Goal: Task Accomplishment & Management: Manage account settings

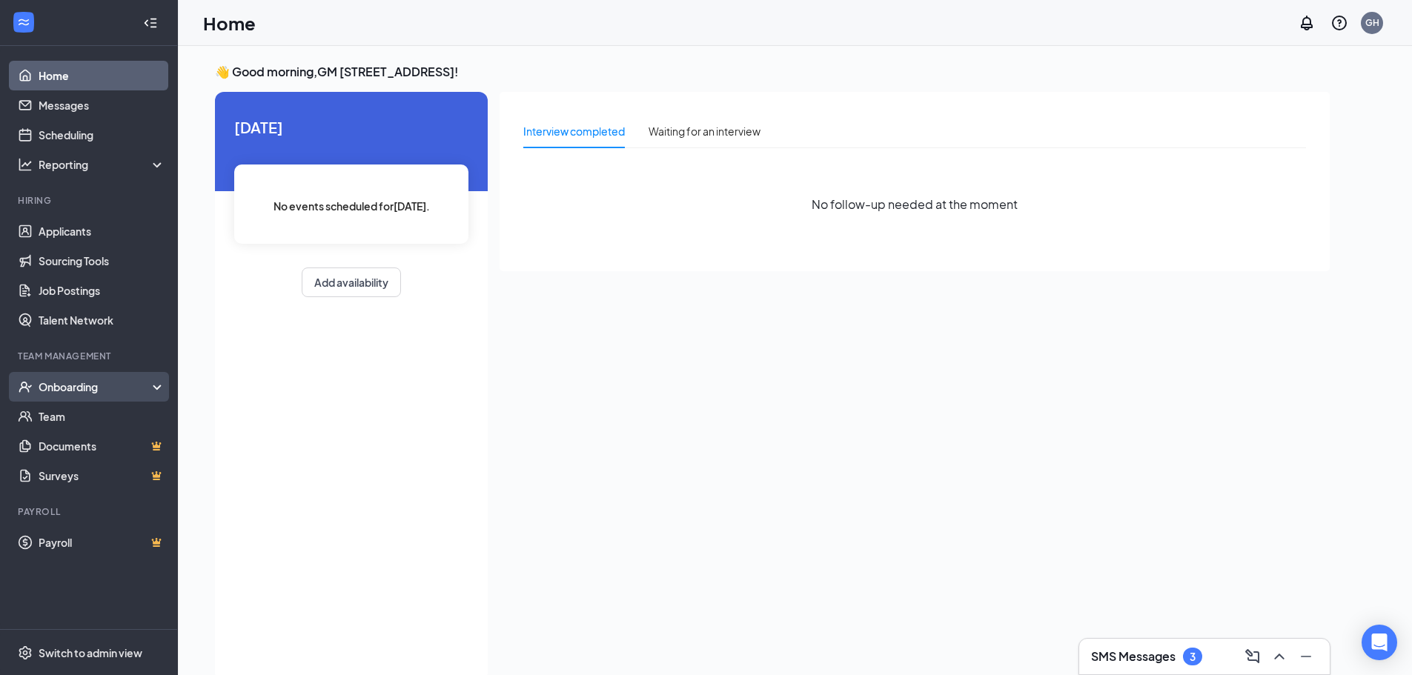
click at [133, 385] on div "Onboarding" at bounding box center [96, 386] width 114 height 15
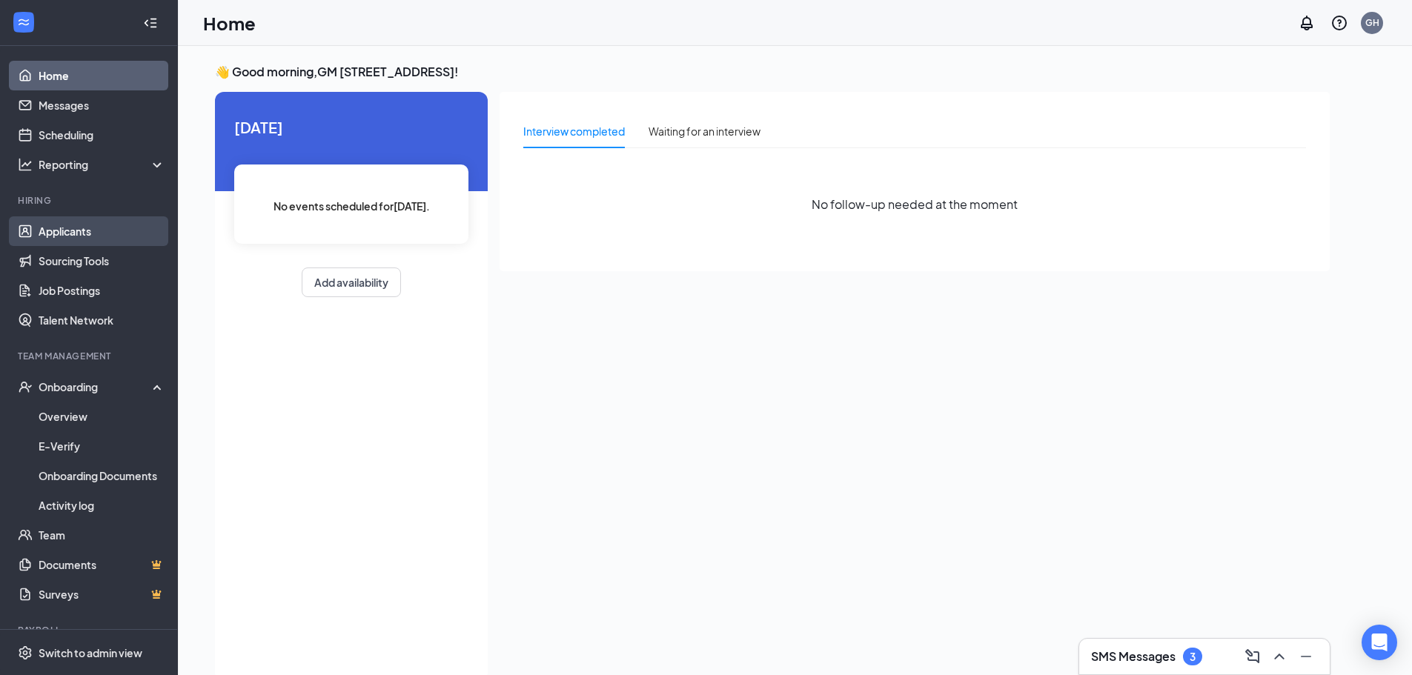
click at [107, 230] on link "Applicants" at bounding box center [102, 231] width 127 height 30
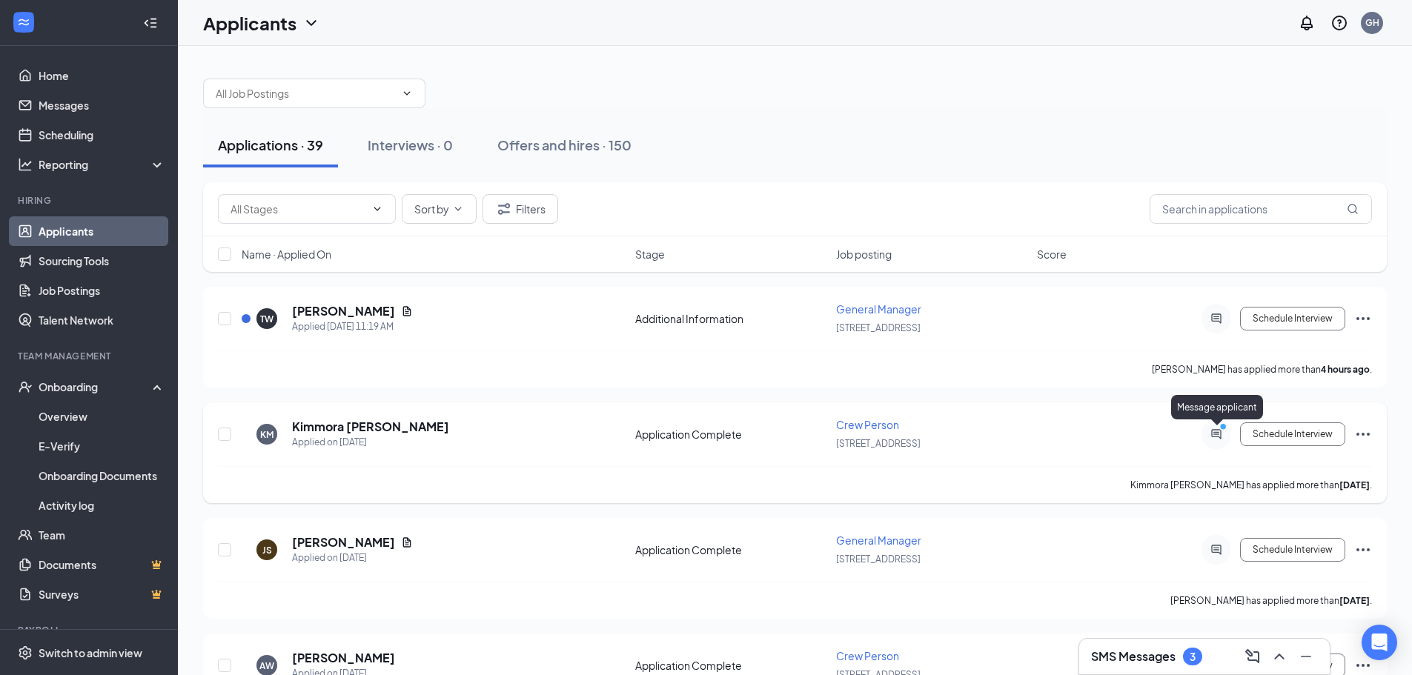
click at [1213, 437] on icon "ActiveChat" at bounding box center [1216, 434] width 10 height 10
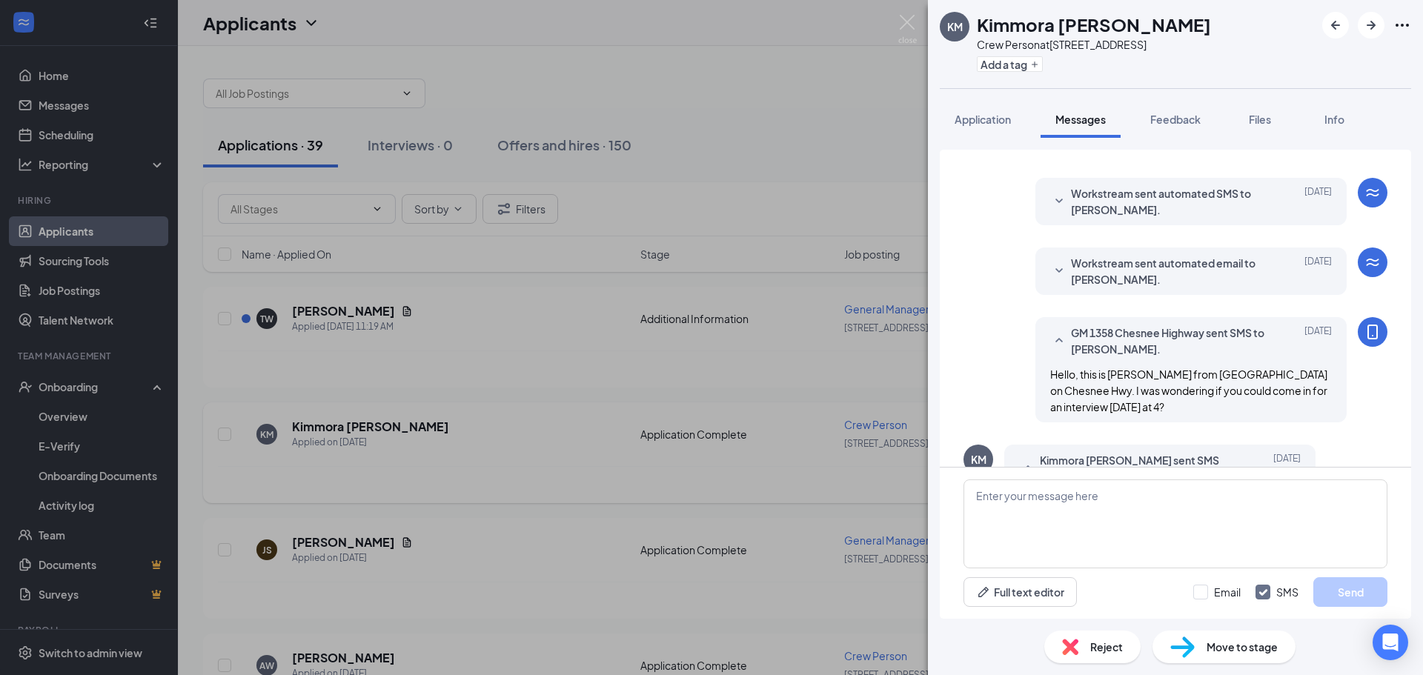
scroll to position [148, 0]
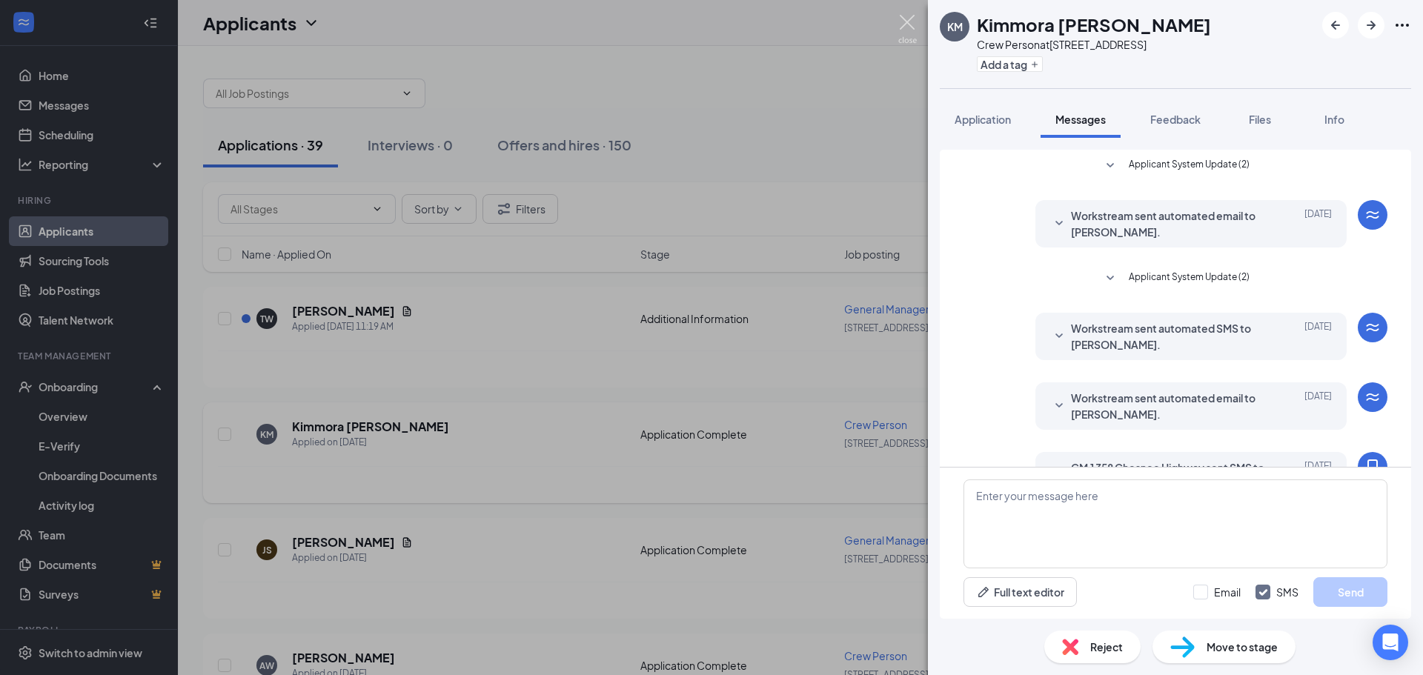
click at [904, 25] on img at bounding box center [907, 29] width 19 height 29
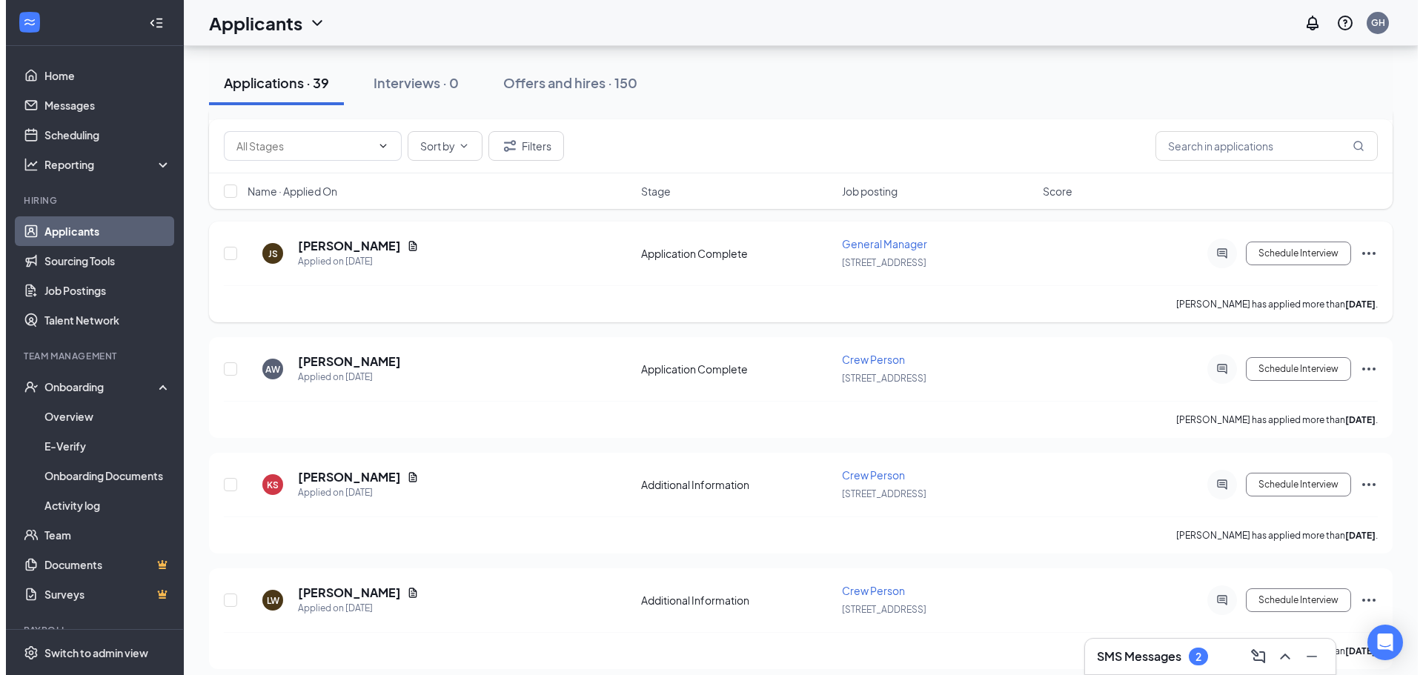
scroll to position [222, 0]
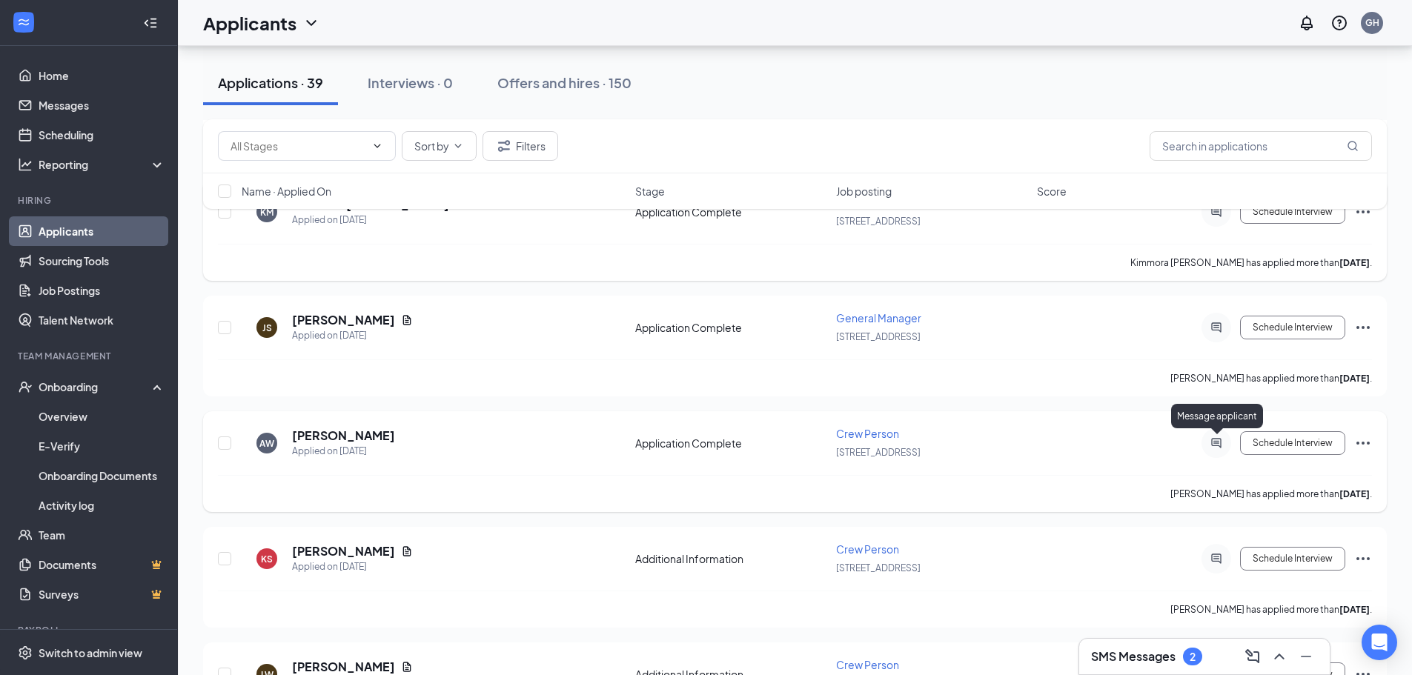
click at [1216, 445] on icon "ActiveChat" at bounding box center [1216, 443] width 18 height 12
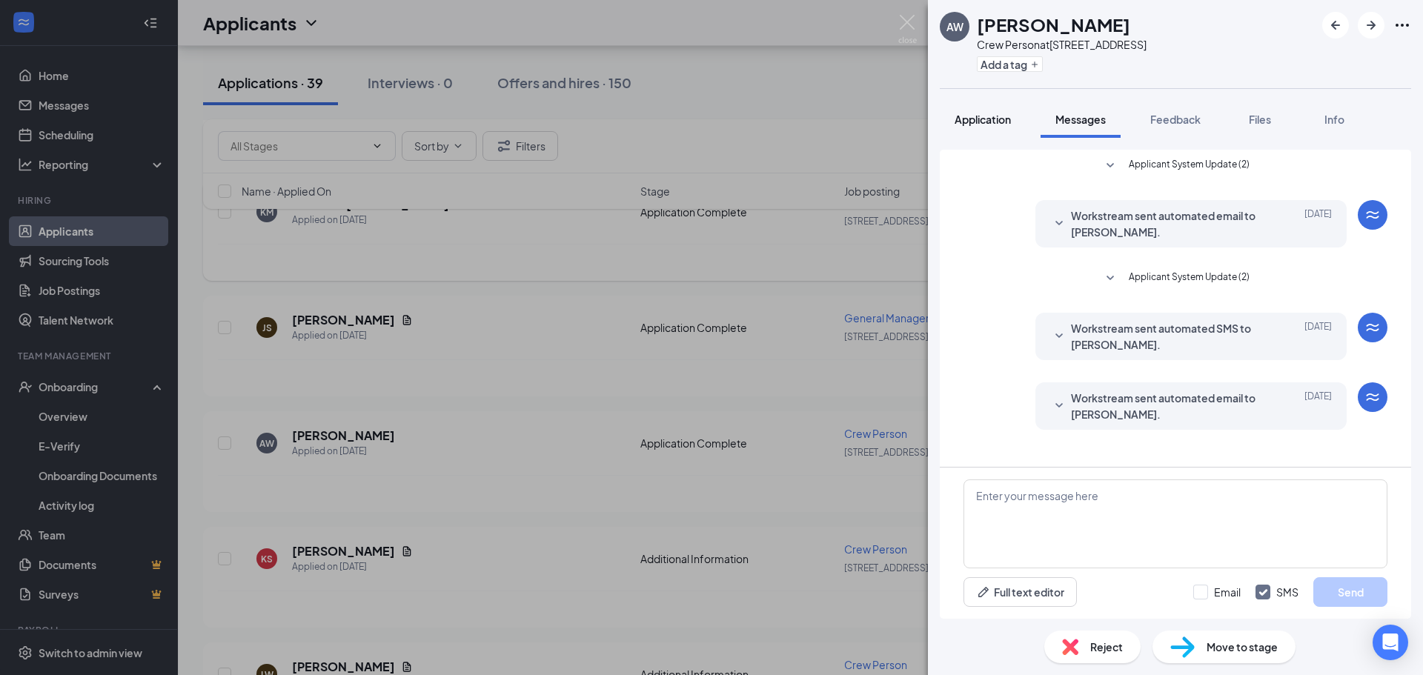
click at [984, 122] on span "Application" at bounding box center [983, 119] width 56 height 13
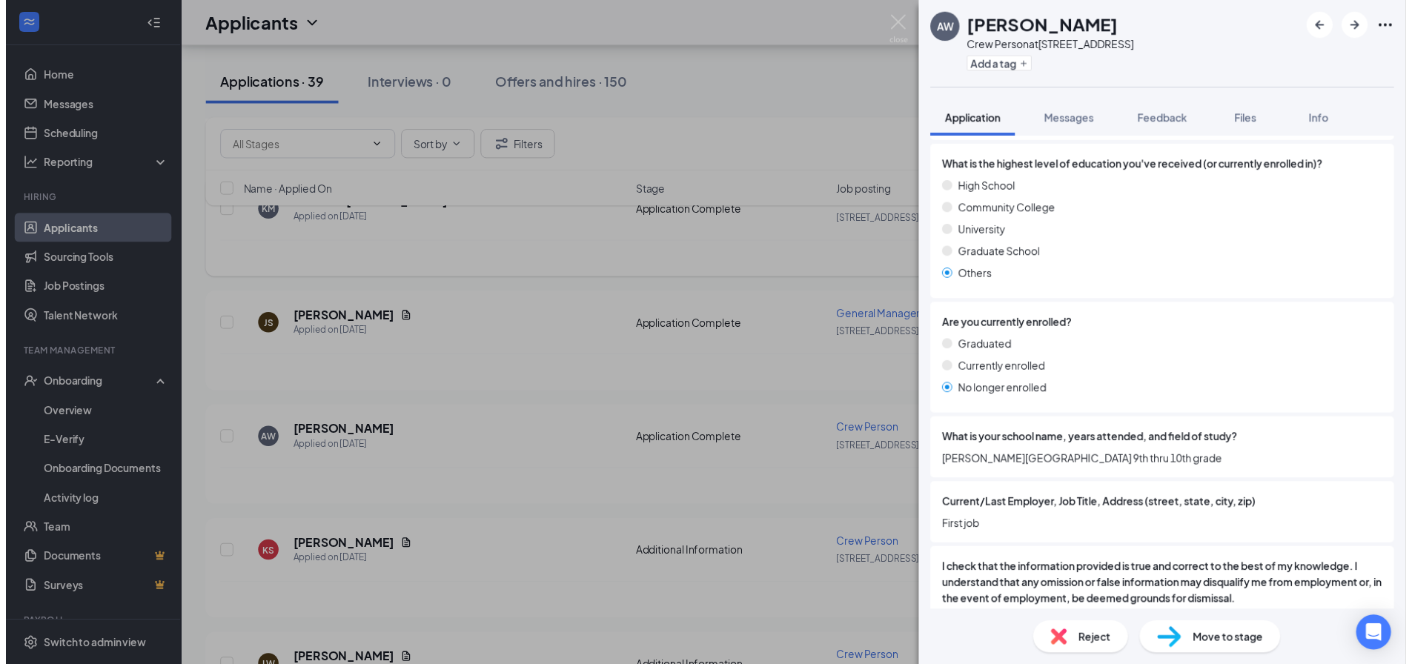
scroll to position [1375, 0]
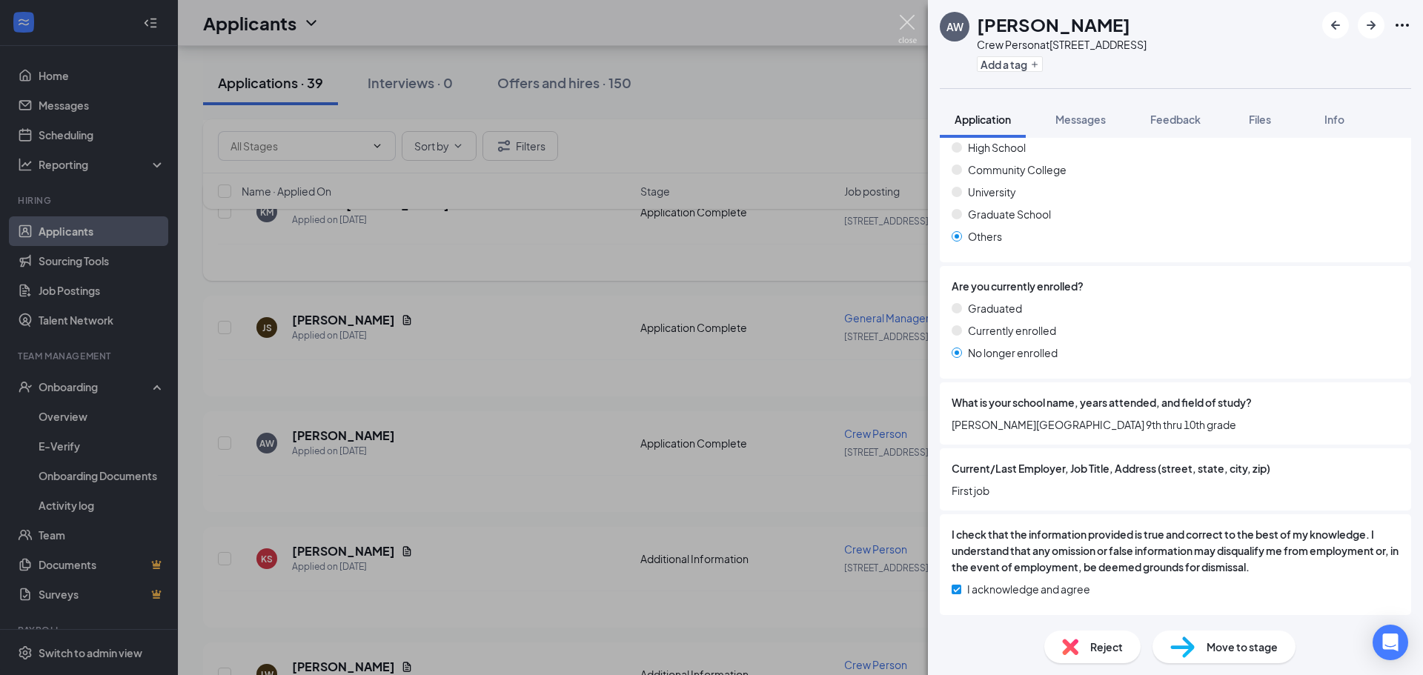
click at [906, 22] on img at bounding box center [907, 29] width 19 height 29
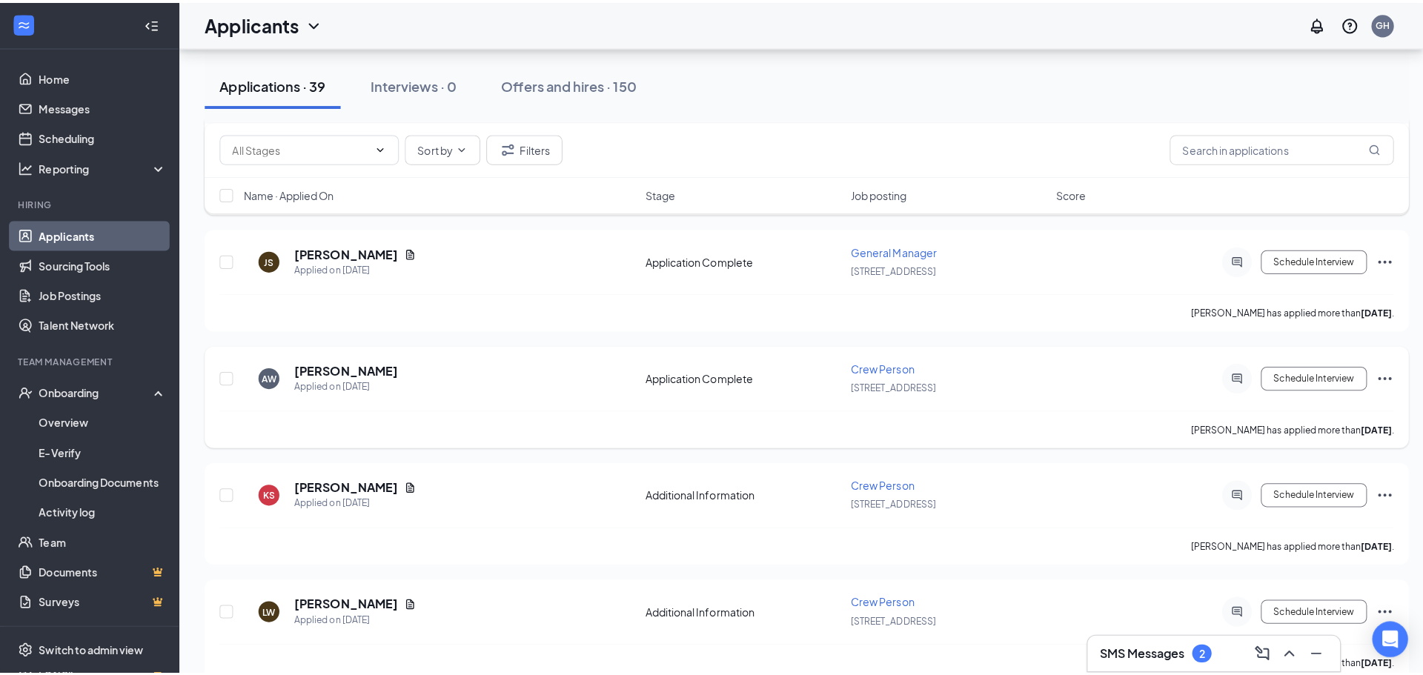
scroll to position [296, 0]
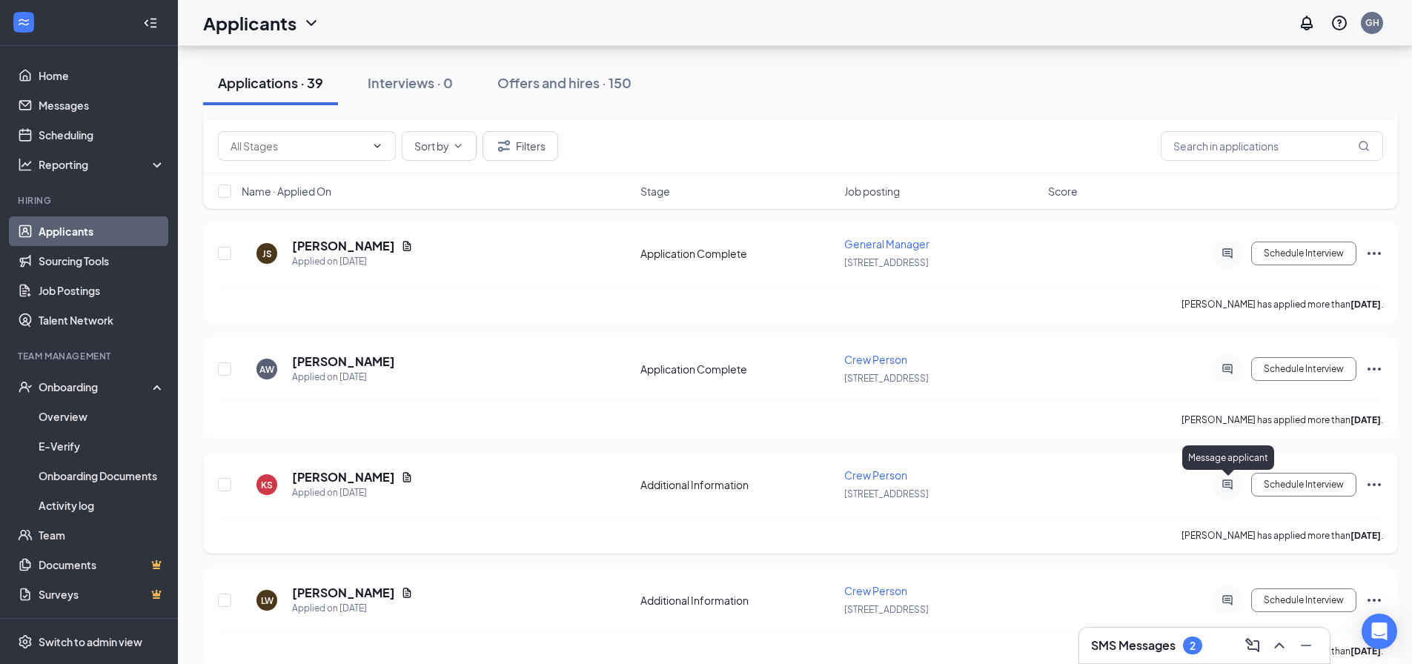
click at [1224, 484] on icon "ActiveChat" at bounding box center [1228, 485] width 18 height 12
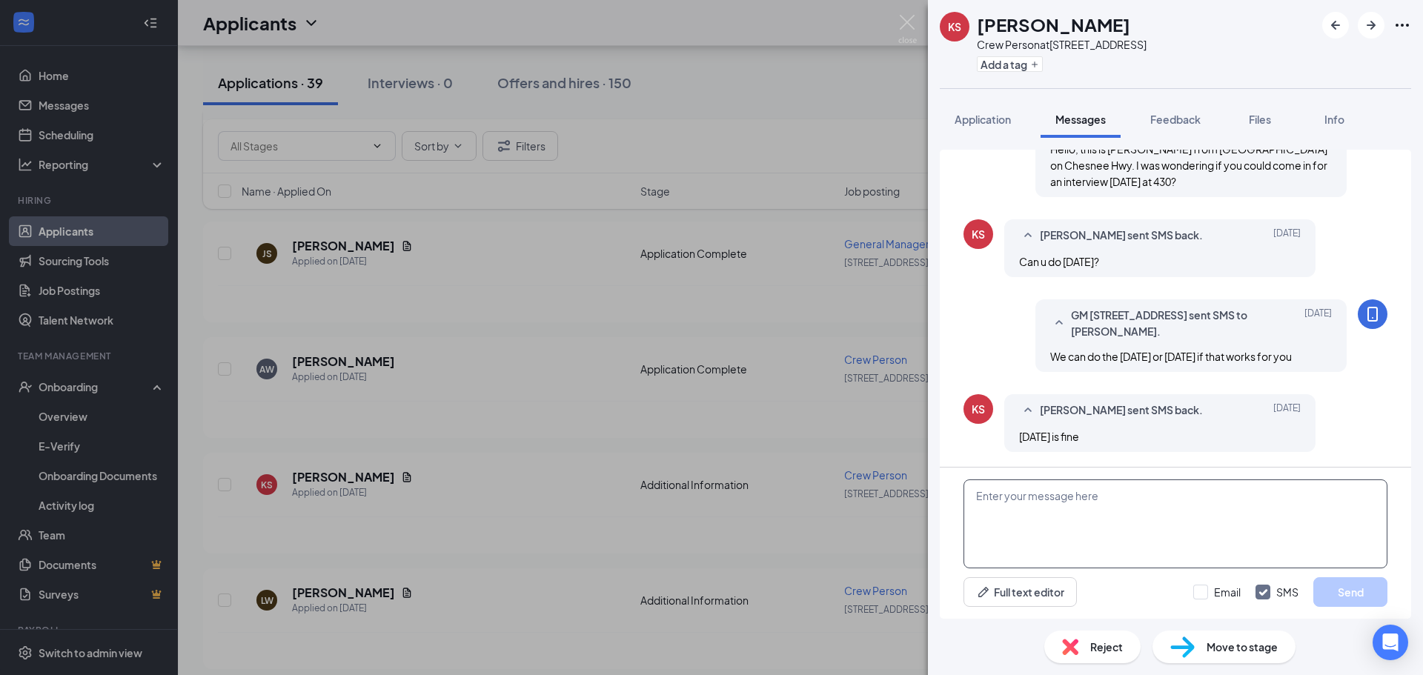
scroll to position [547, 0]
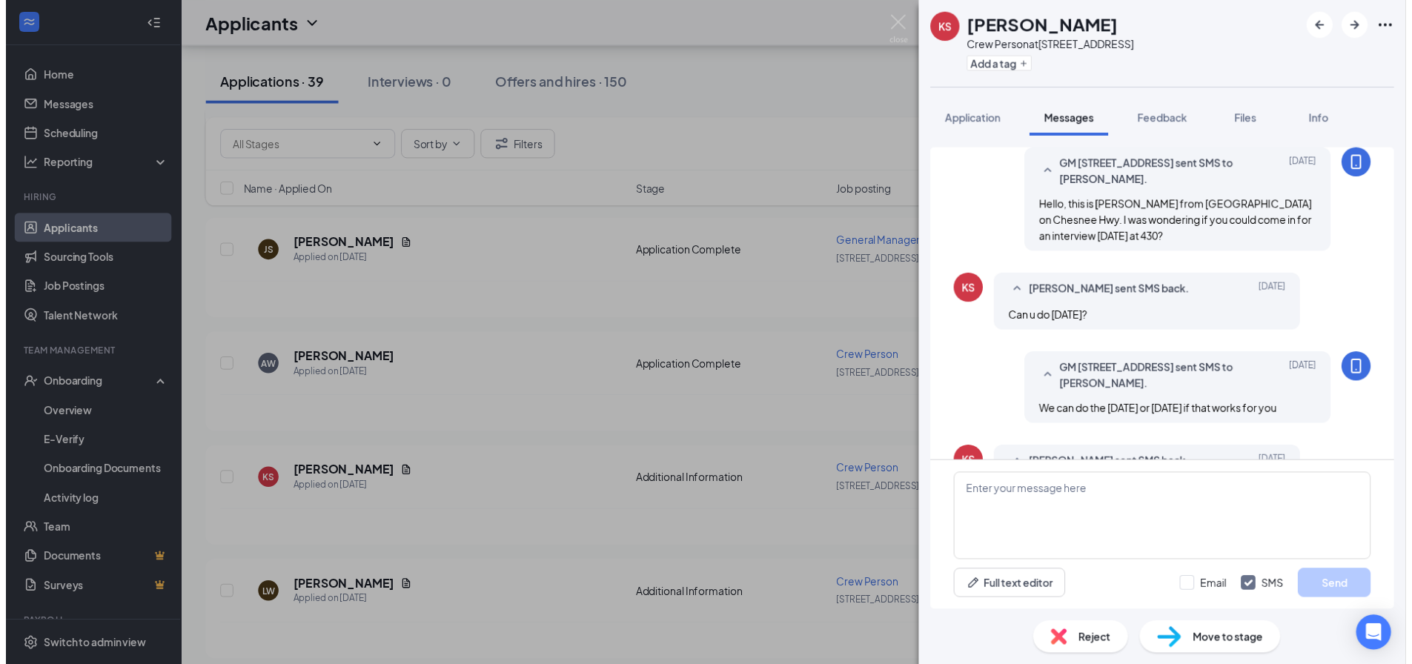
scroll to position [547, 0]
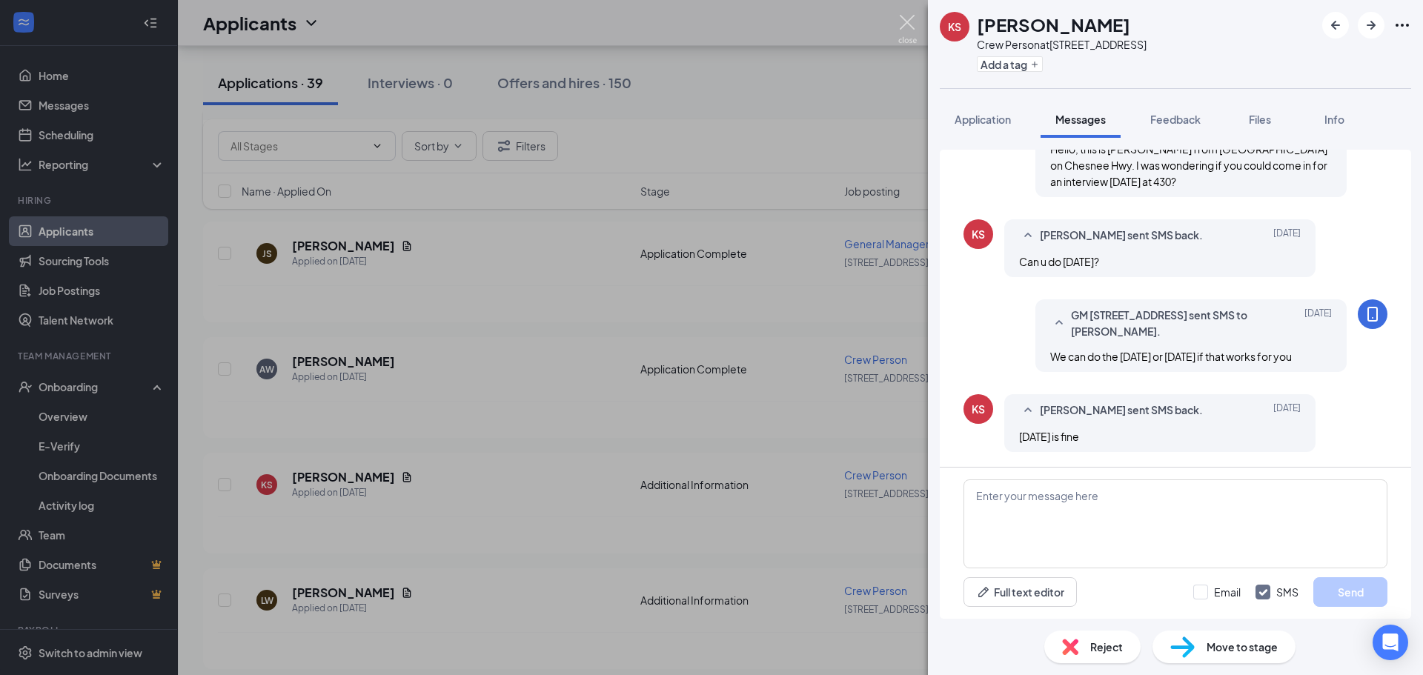
click at [906, 21] on img at bounding box center [907, 29] width 19 height 29
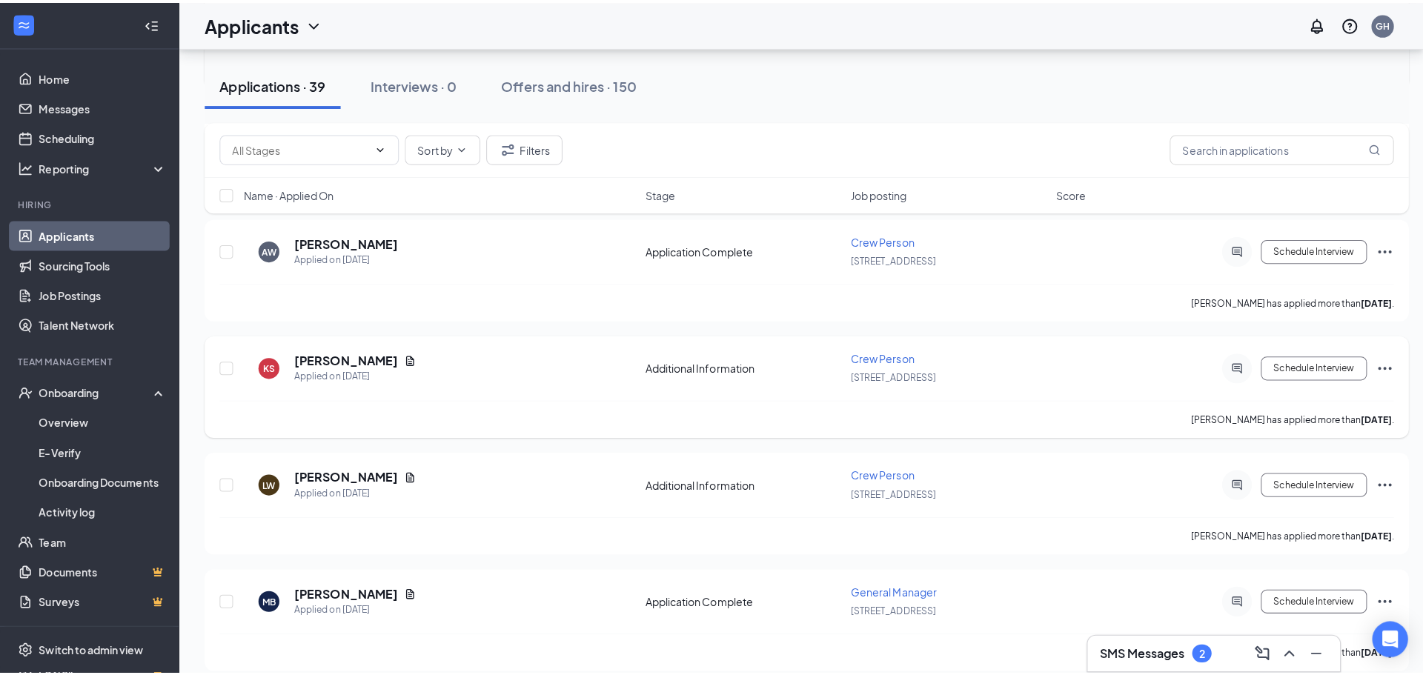
scroll to position [445, 0]
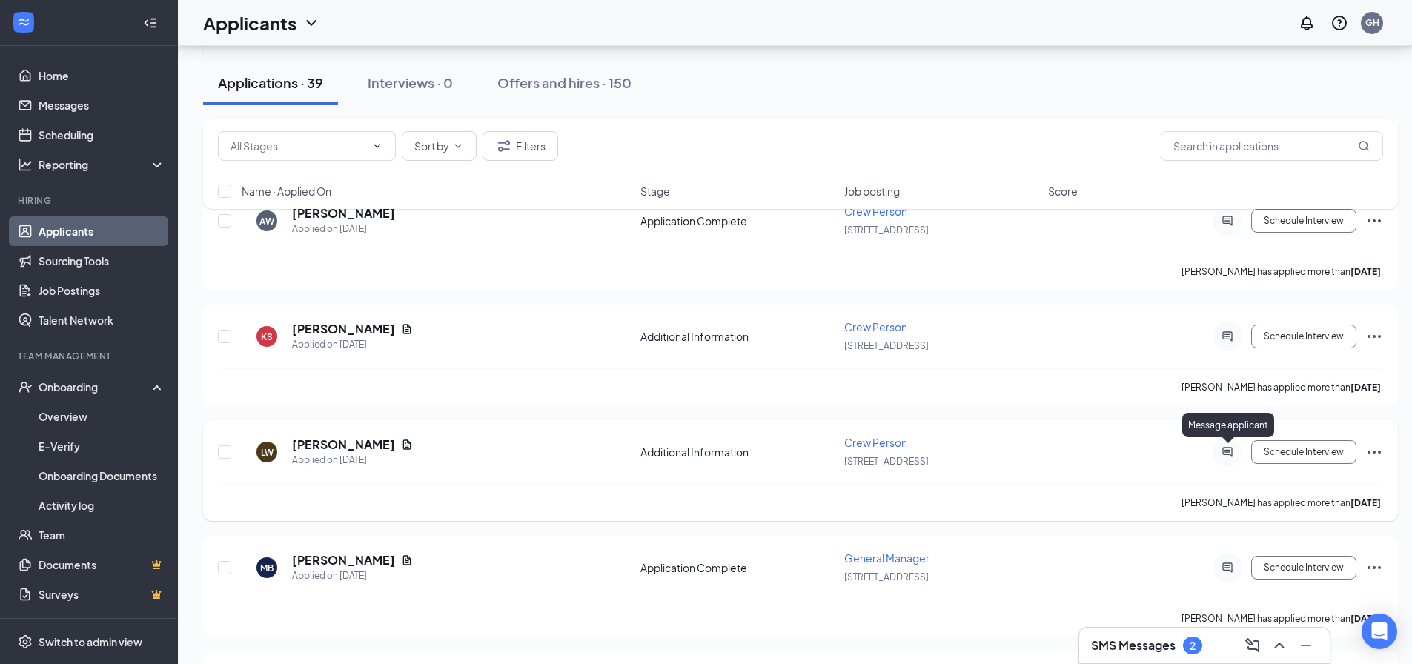
click at [1231, 452] on icon "ActiveChat" at bounding box center [1228, 452] width 18 height 12
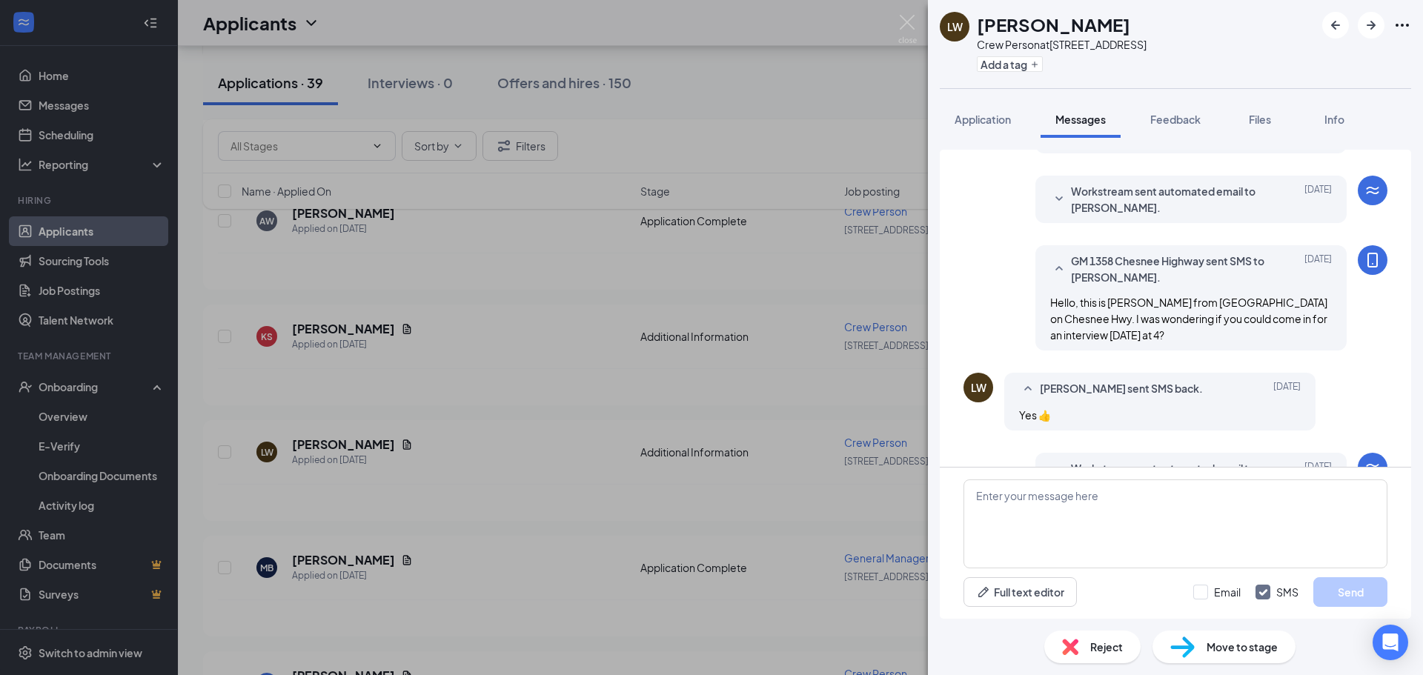
scroll to position [203, 0]
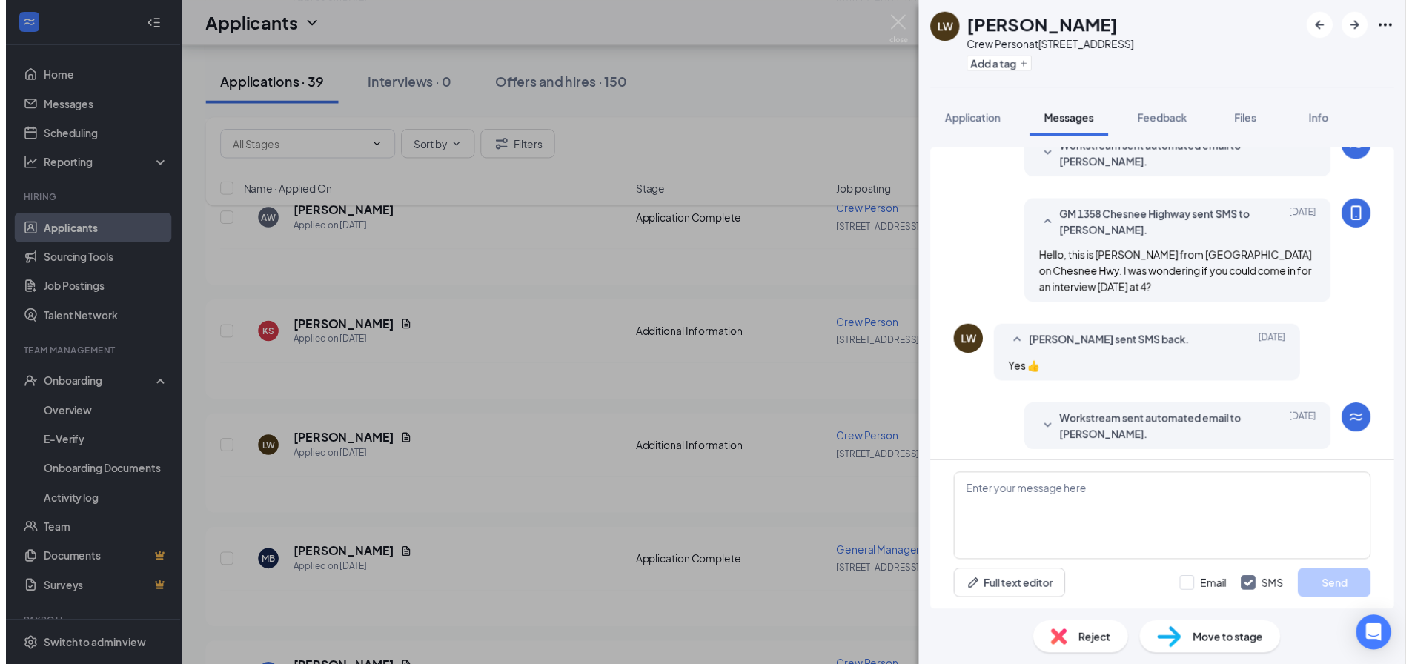
scroll to position [351, 0]
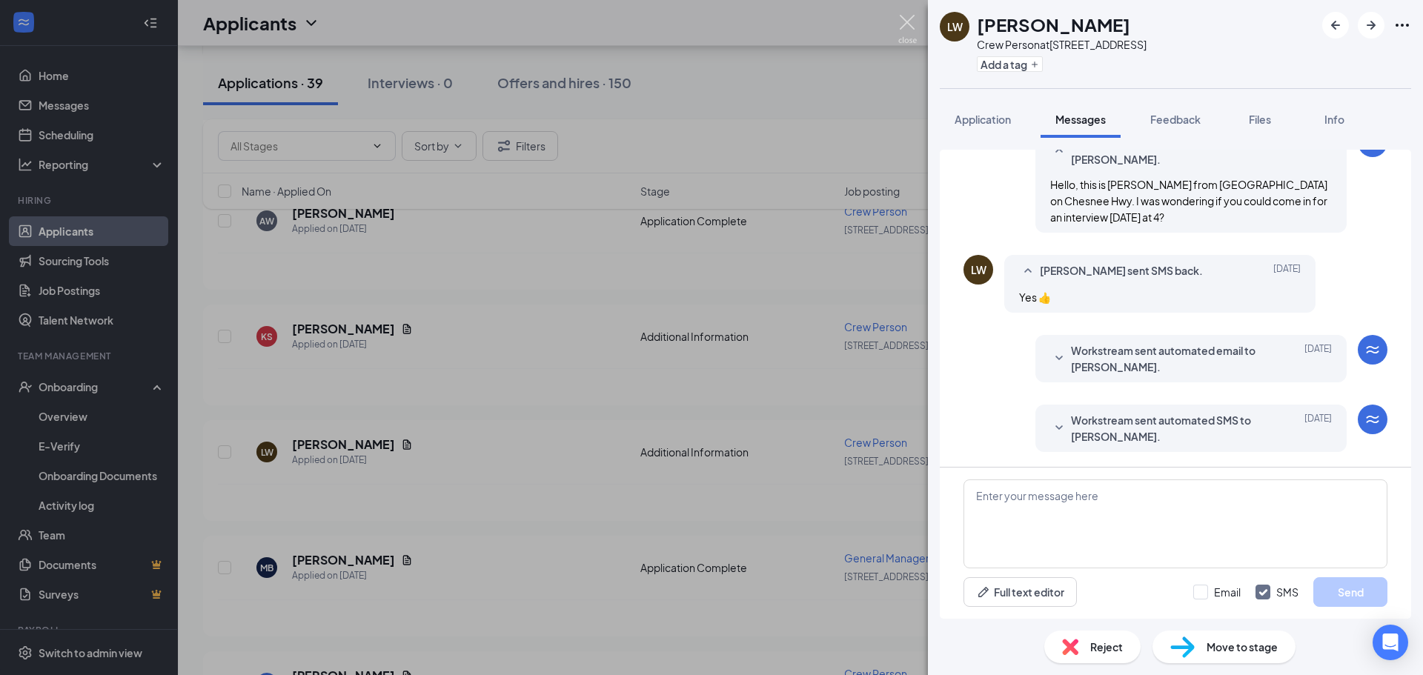
click at [904, 19] on img at bounding box center [907, 29] width 19 height 29
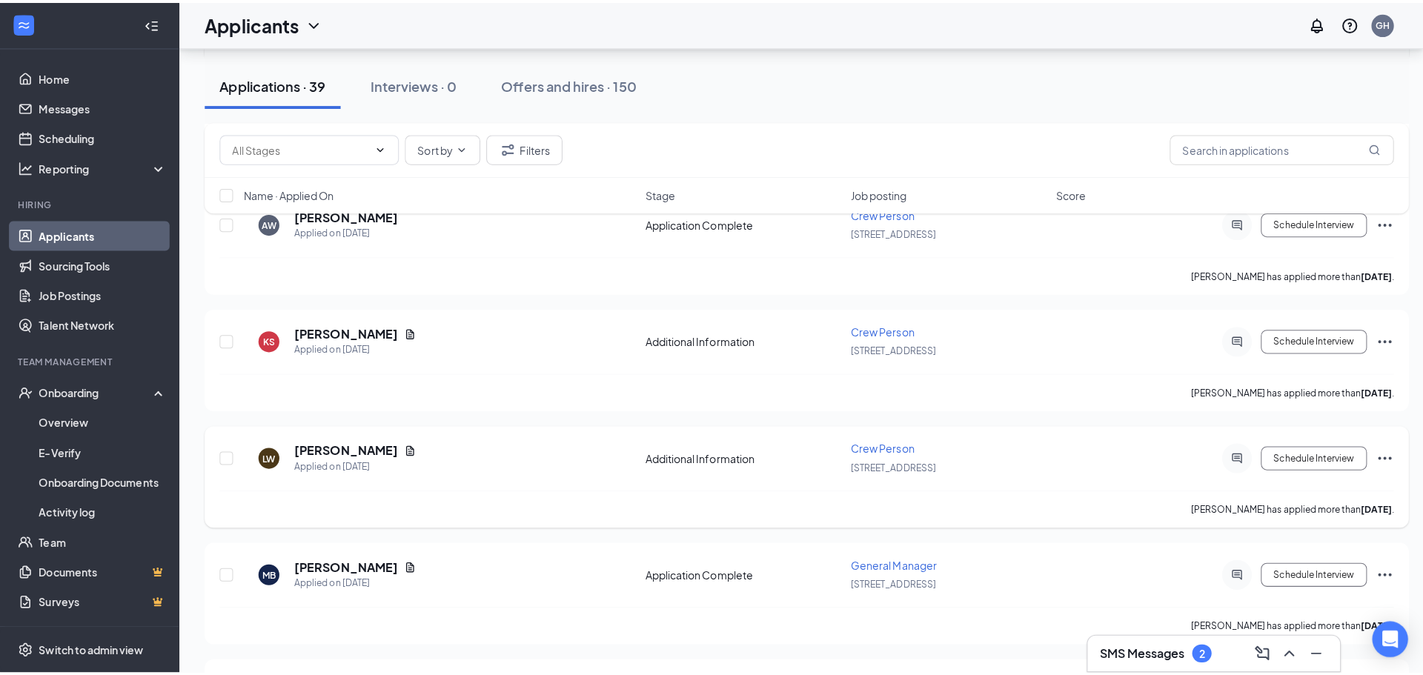
scroll to position [519, 0]
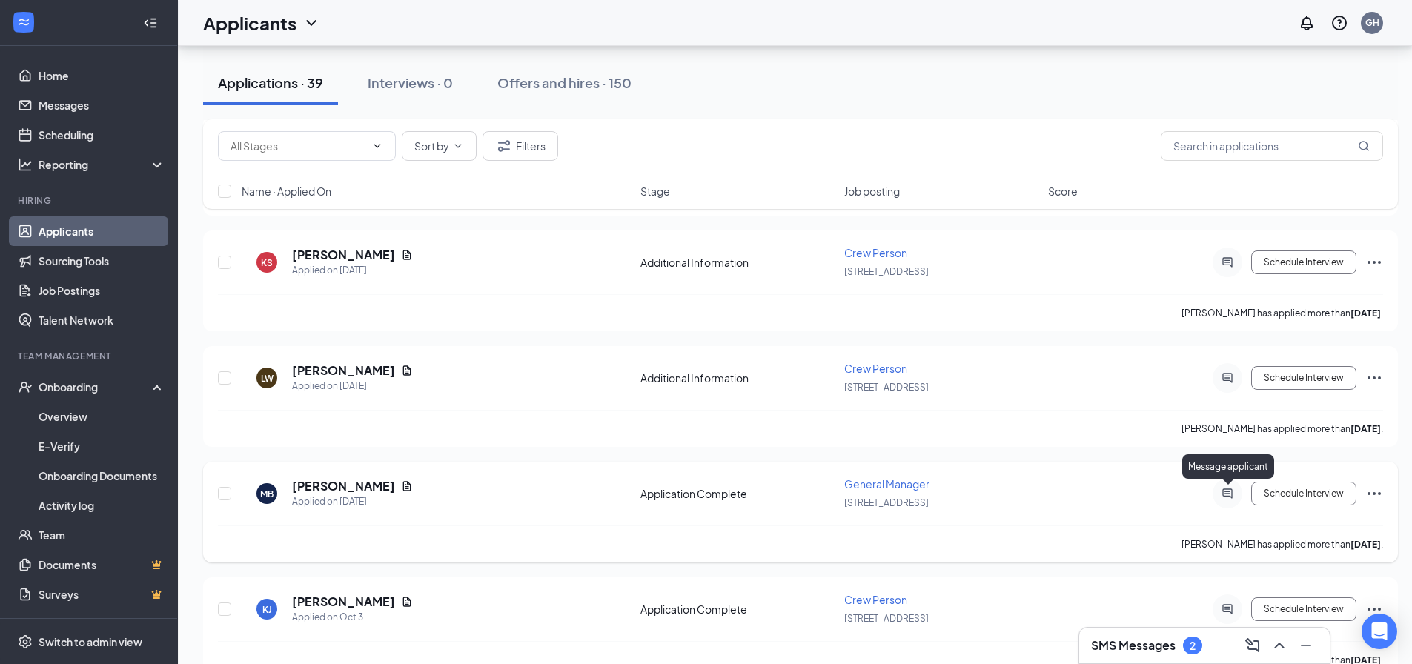
click at [1225, 496] on icon "ActiveChat" at bounding box center [1227, 493] width 10 height 10
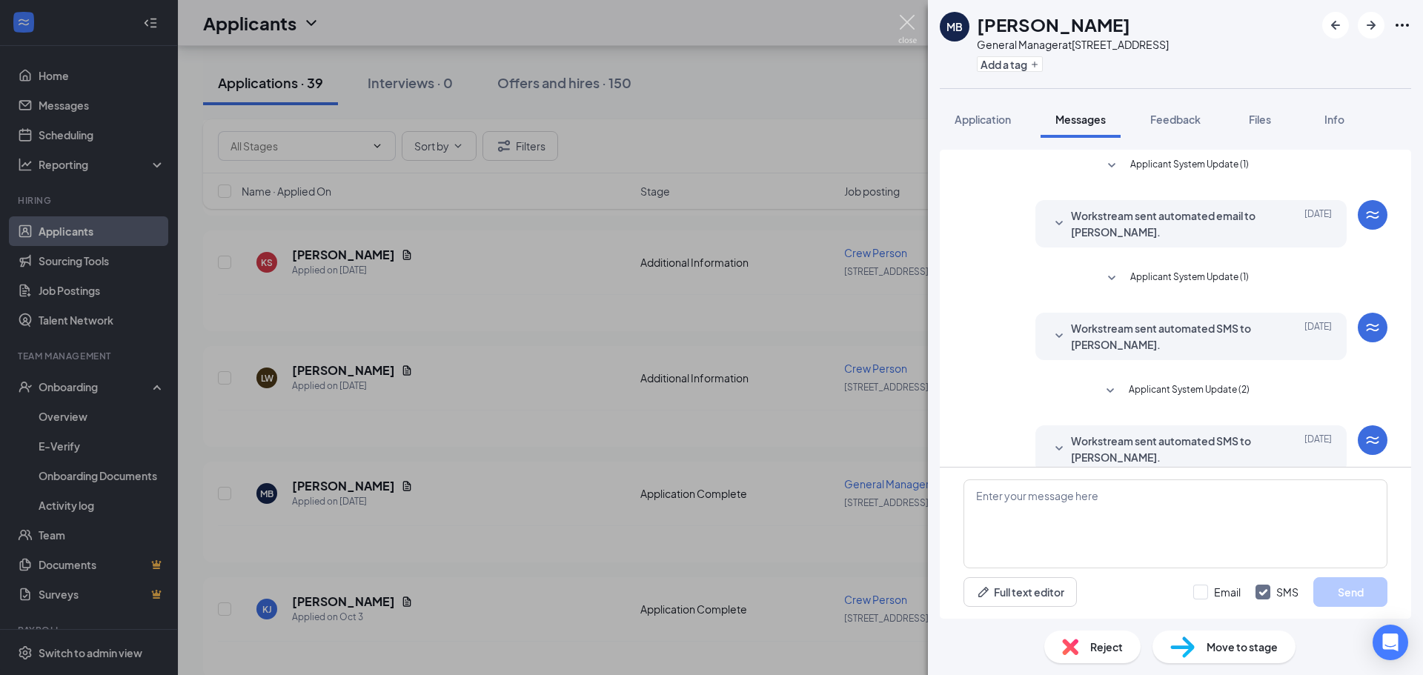
click at [909, 17] on img at bounding box center [907, 29] width 19 height 29
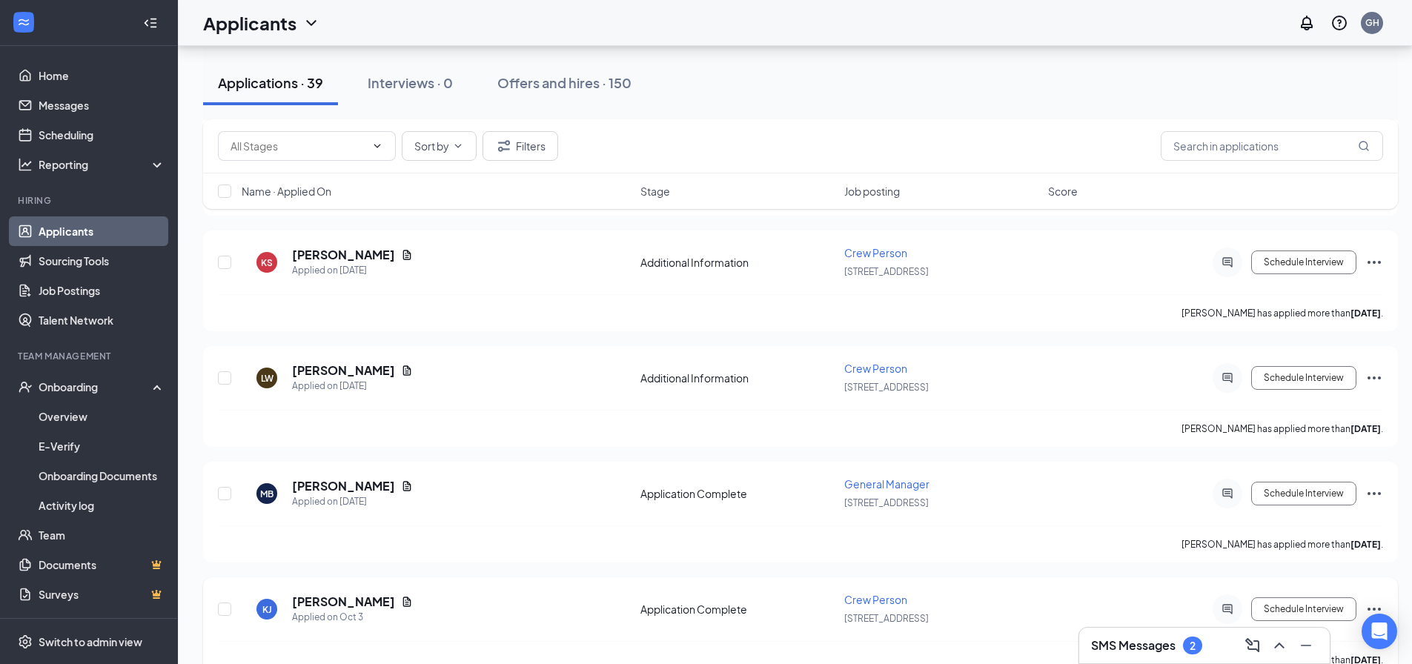
scroll to position [593, 0]
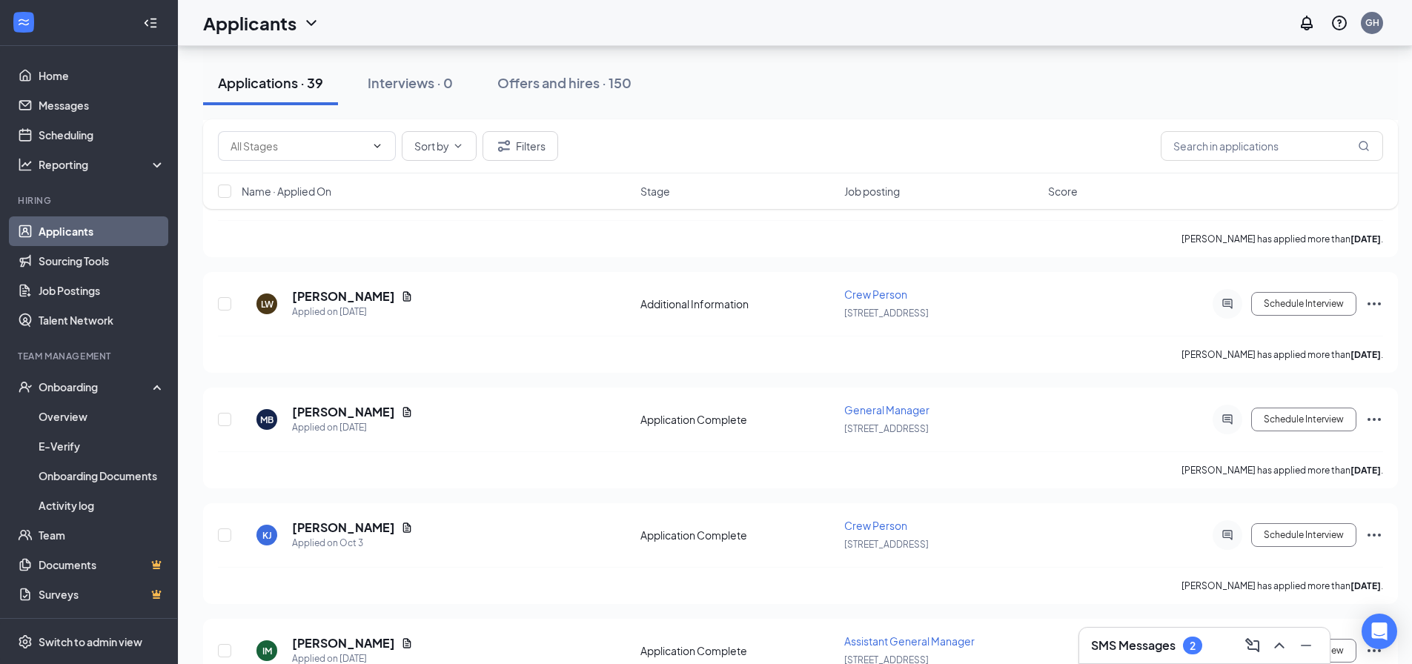
click at [1193, 649] on div "2" at bounding box center [1193, 646] width 6 height 13
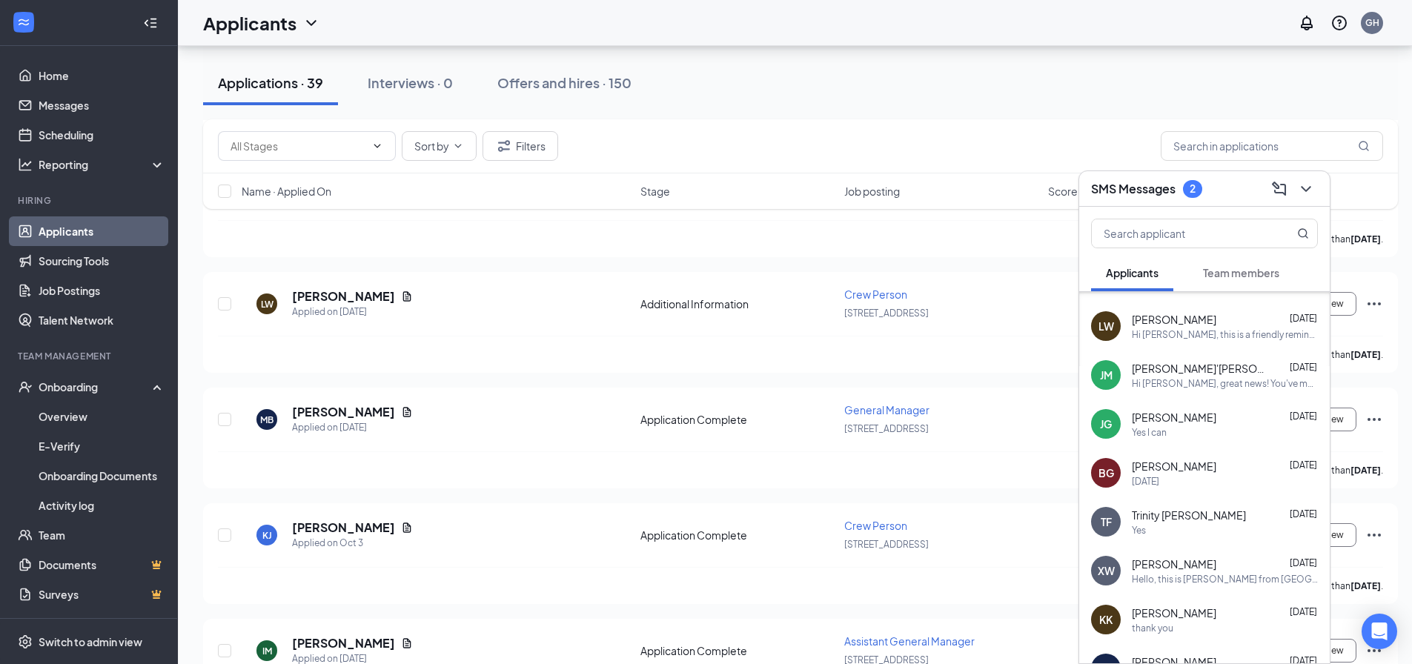
scroll to position [0, 0]
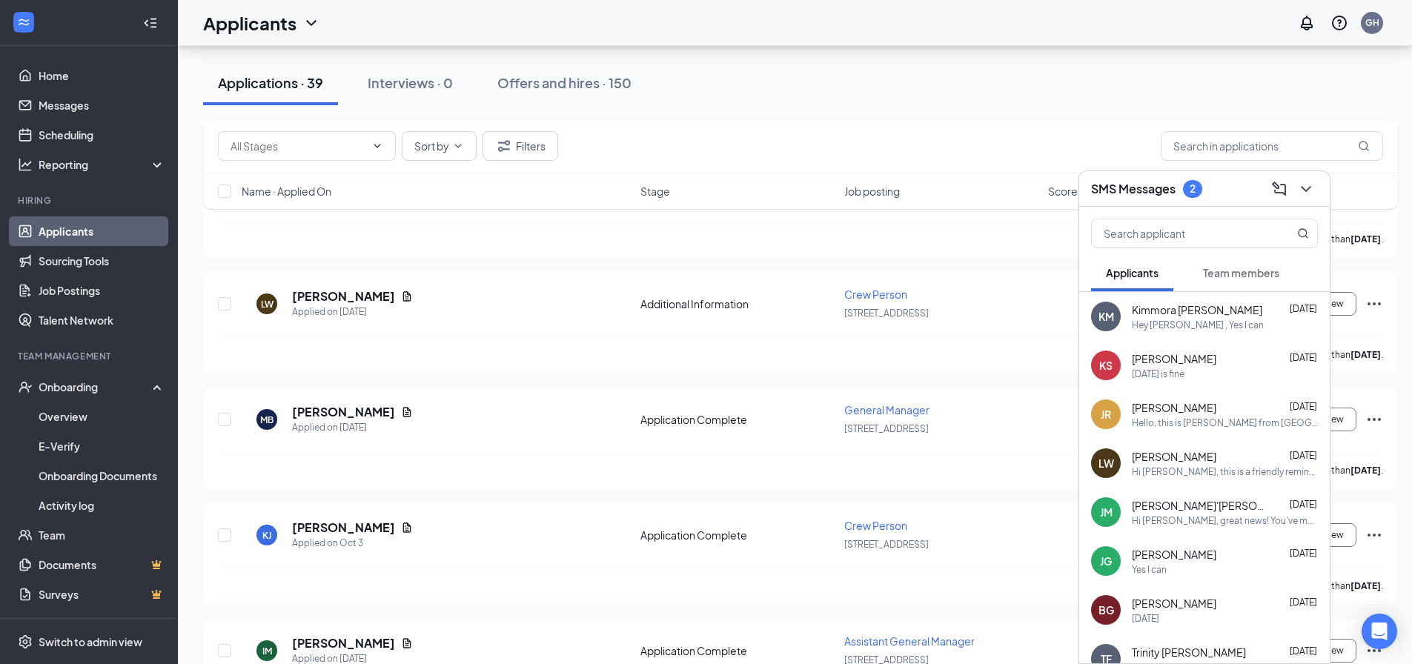
click at [1244, 273] on span "Team members" at bounding box center [1241, 272] width 76 height 13
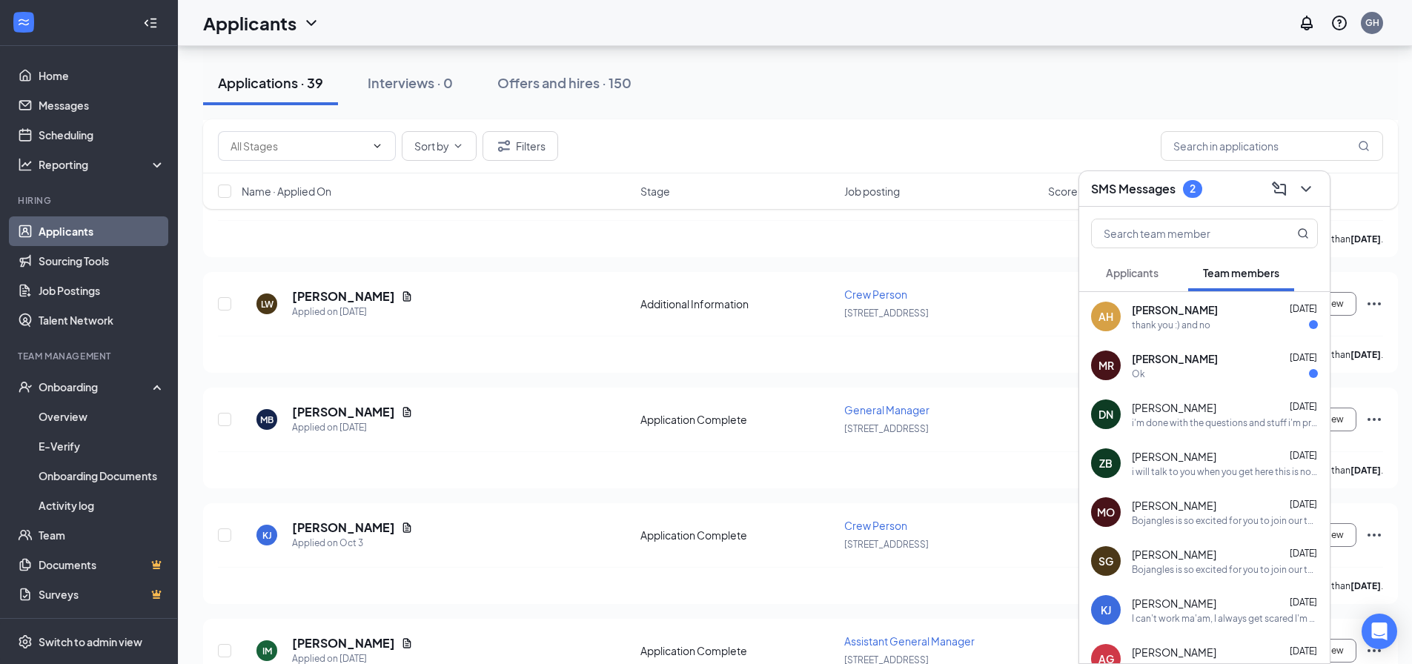
click at [1216, 319] on div "thank you :) and no" at bounding box center [1225, 325] width 186 height 13
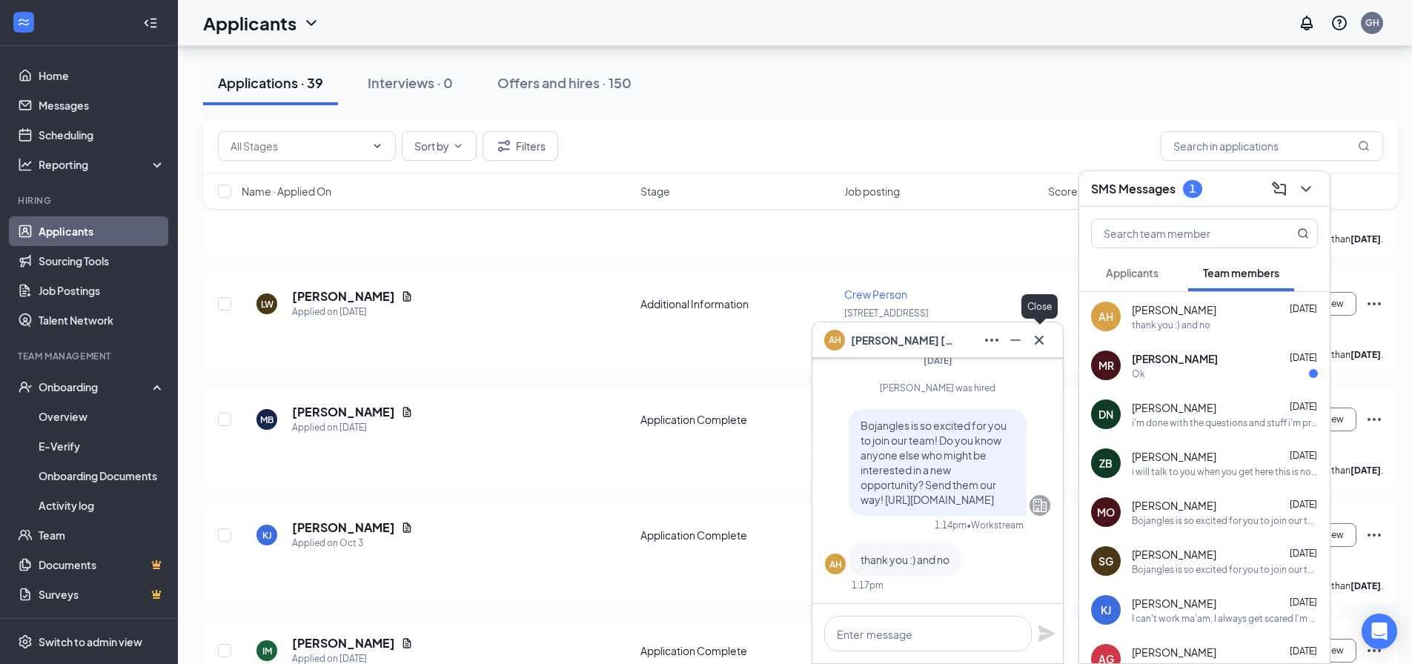
click at [1038, 341] on icon "Cross" at bounding box center [1039, 339] width 9 height 9
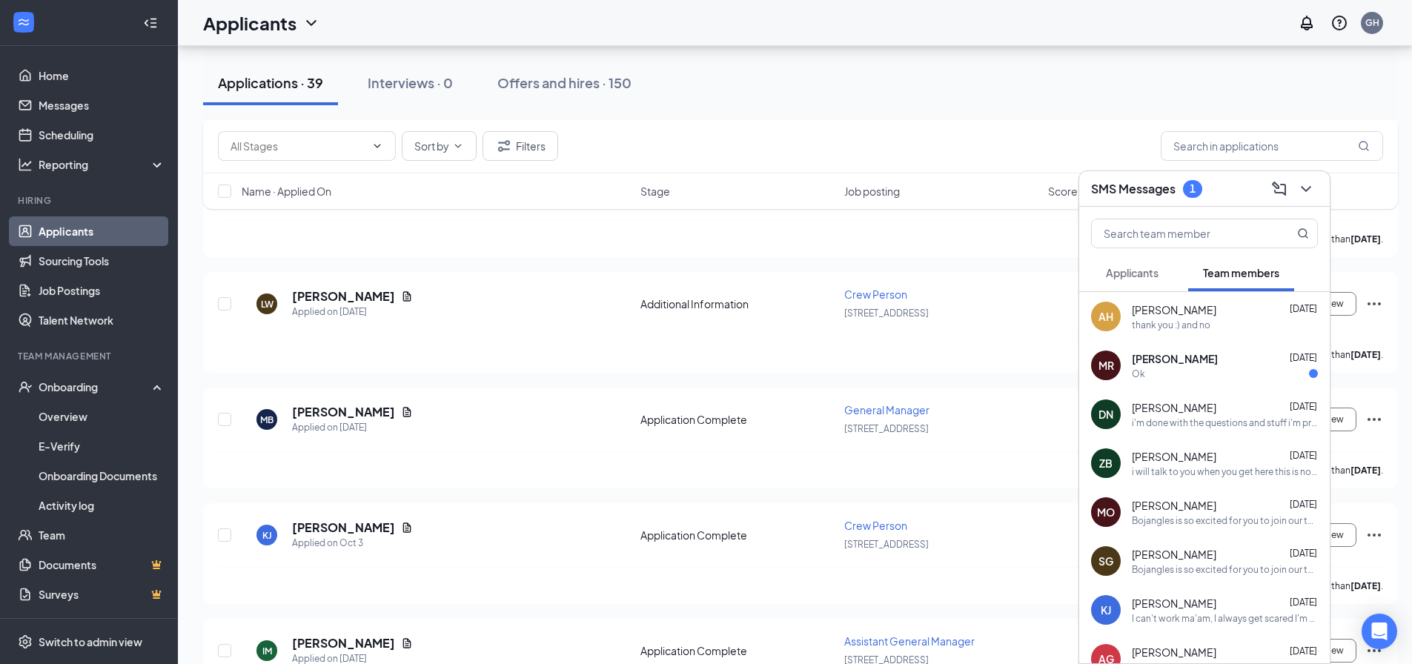
click at [1169, 362] on span "[PERSON_NAME]" at bounding box center [1175, 358] width 86 height 15
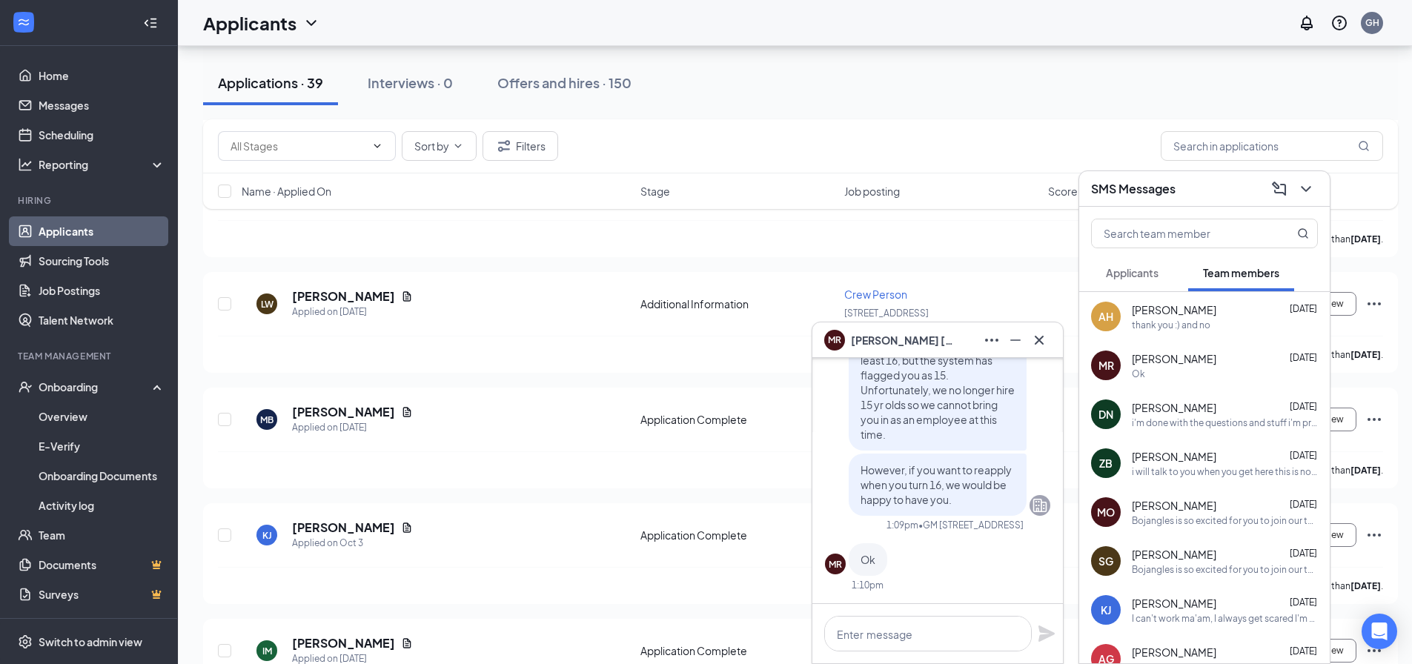
scroll to position [667, 0]
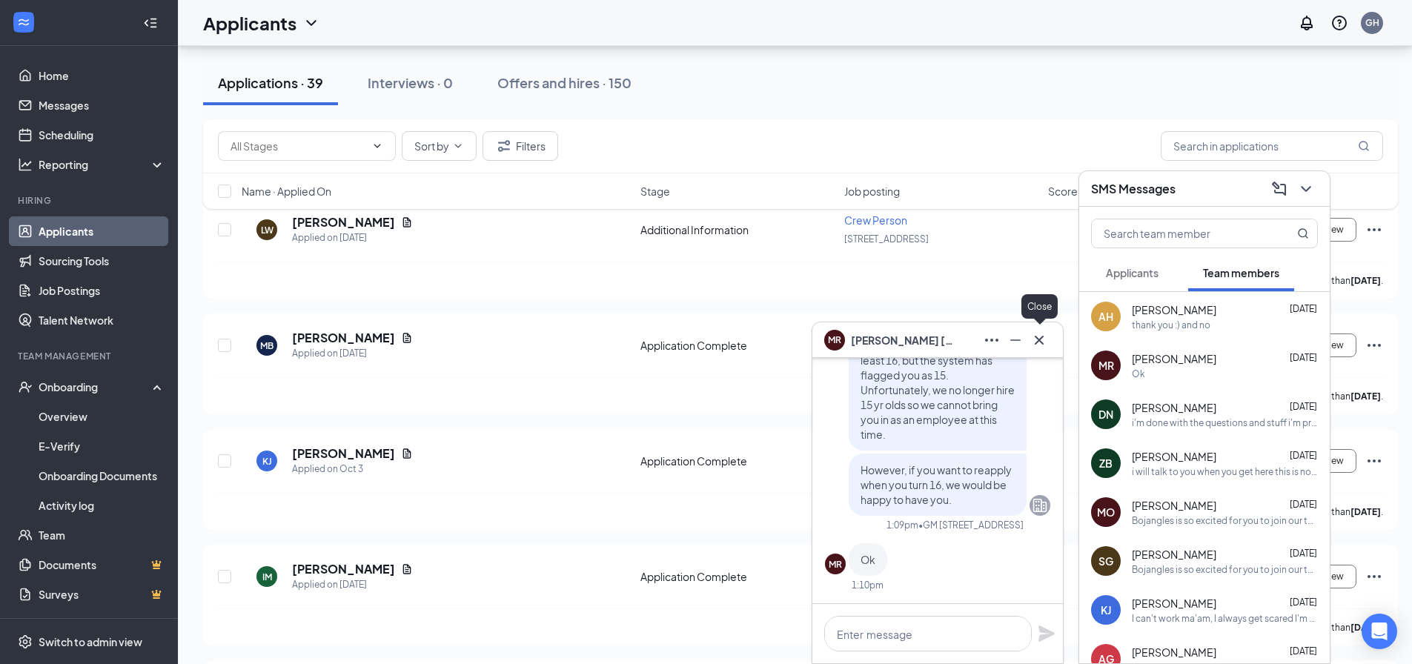
click at [1040, 342] on icon "Cross" at bounding box center [1039, 340] width 18 height 18
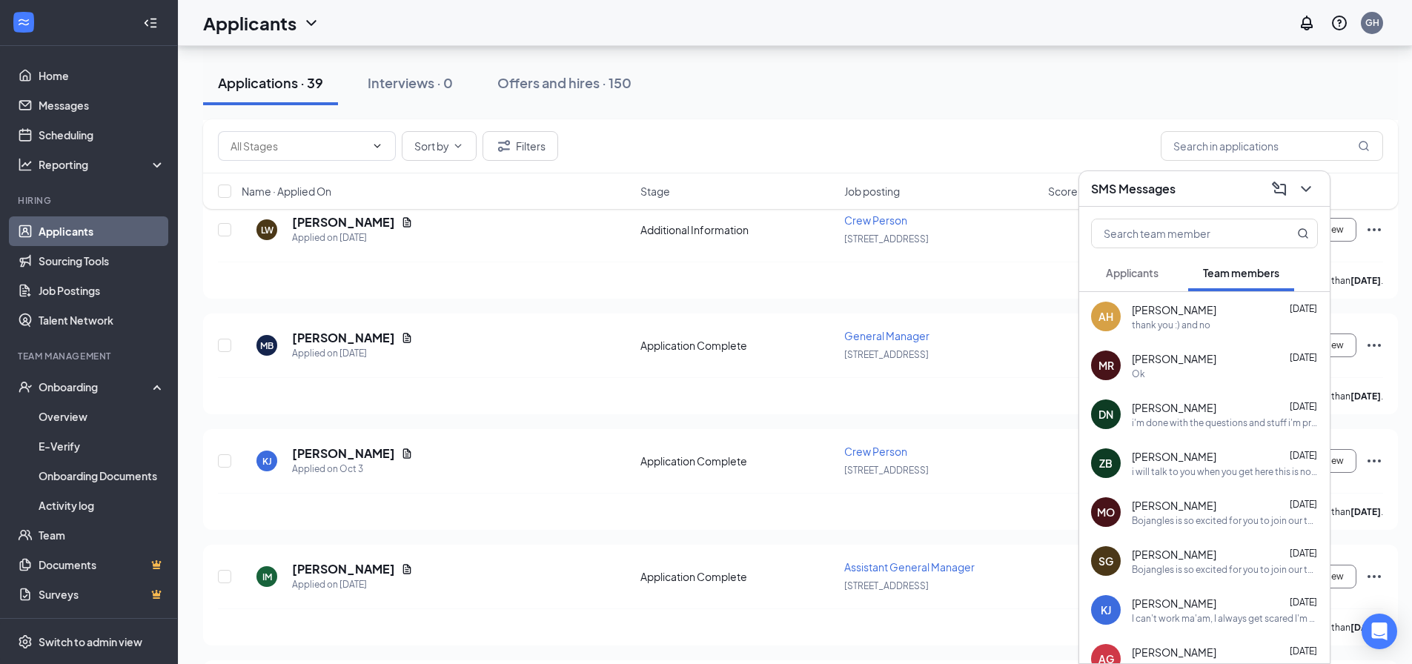
click at [1135, 274] on span "Applicants" at bounding box center [1132, 272] width 53 height 13
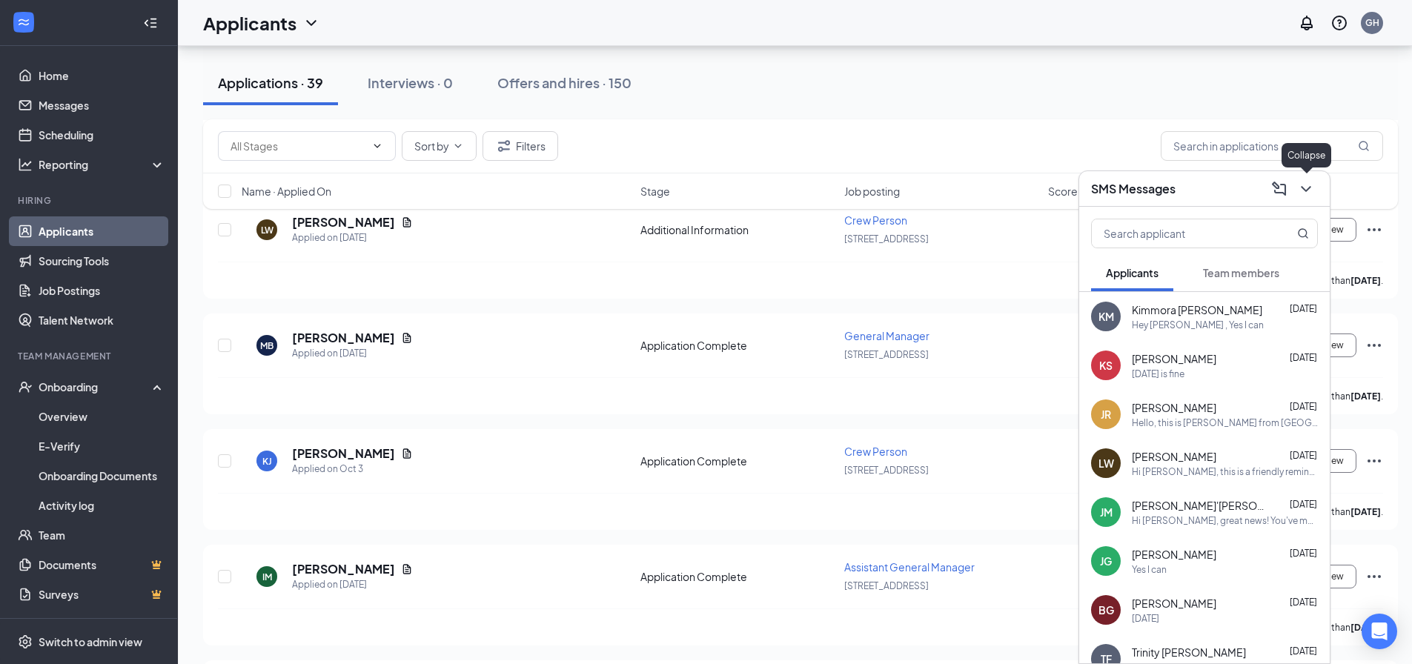
click at [1303, 189] on icon "ChevronDown" at bounding box center [1306, 189] width 18 height 18
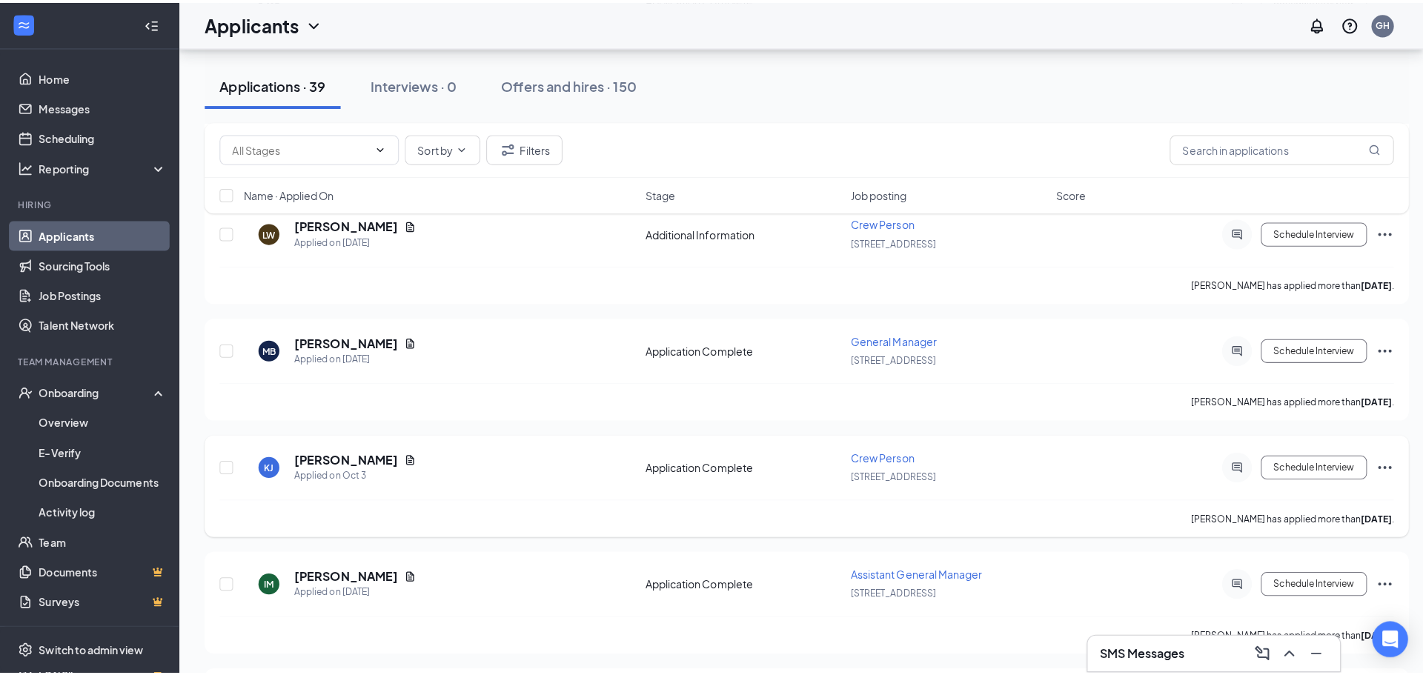
scroll to position [741, 0]
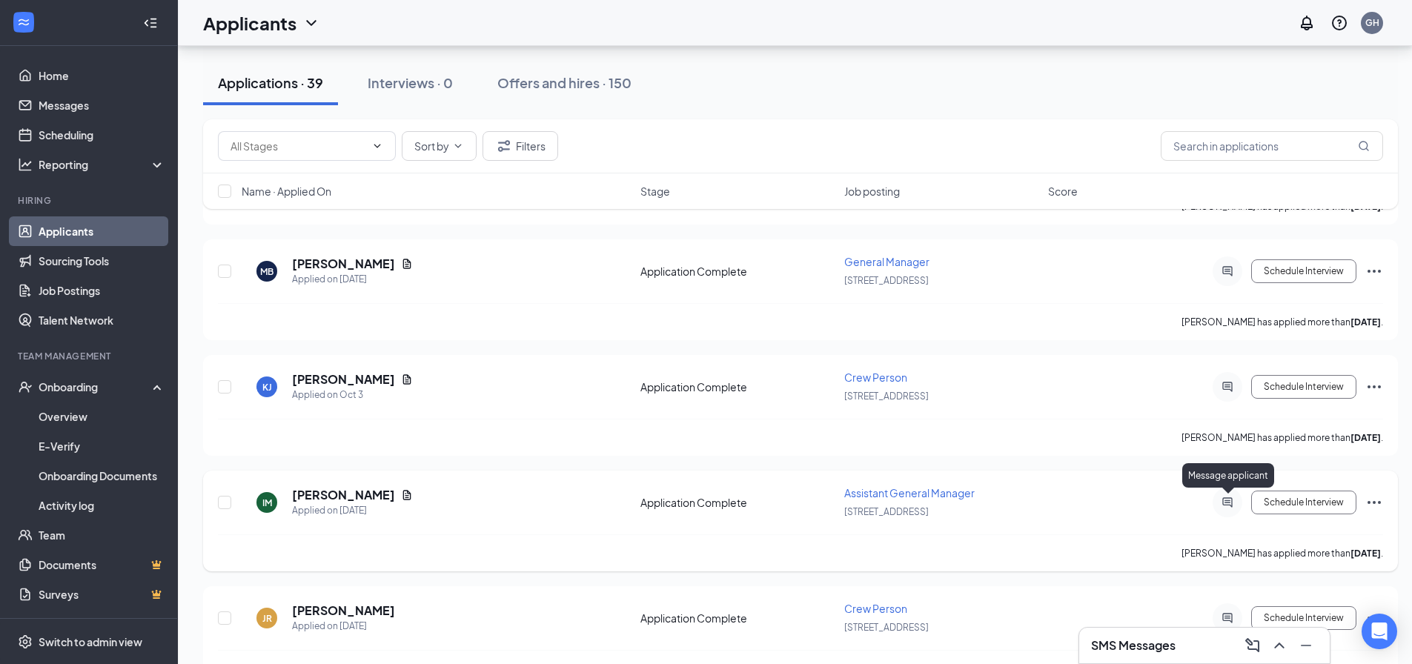
click at [1230, 500] on icon "ActiveChat" at bounding box center [1228, 503] width 18 height 12
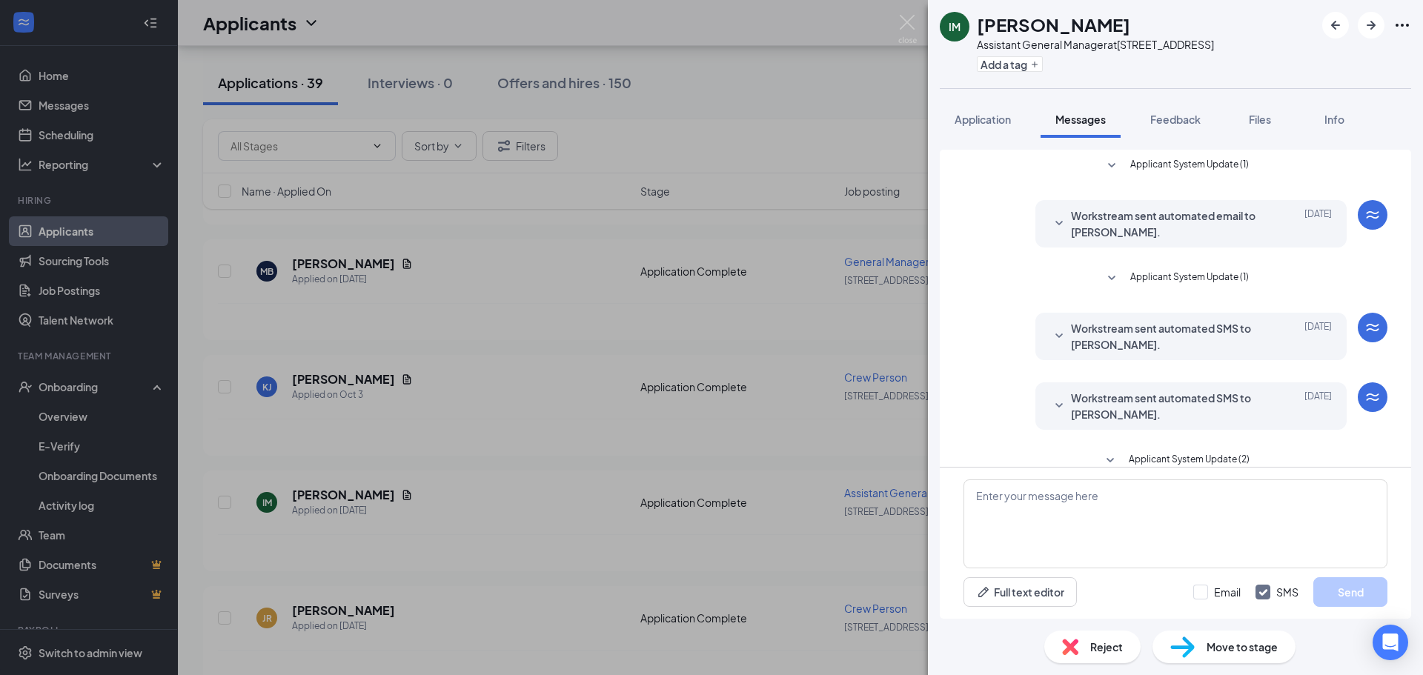
click at [906, 24] on img at bounding box center [907, 29] width 19 height 29
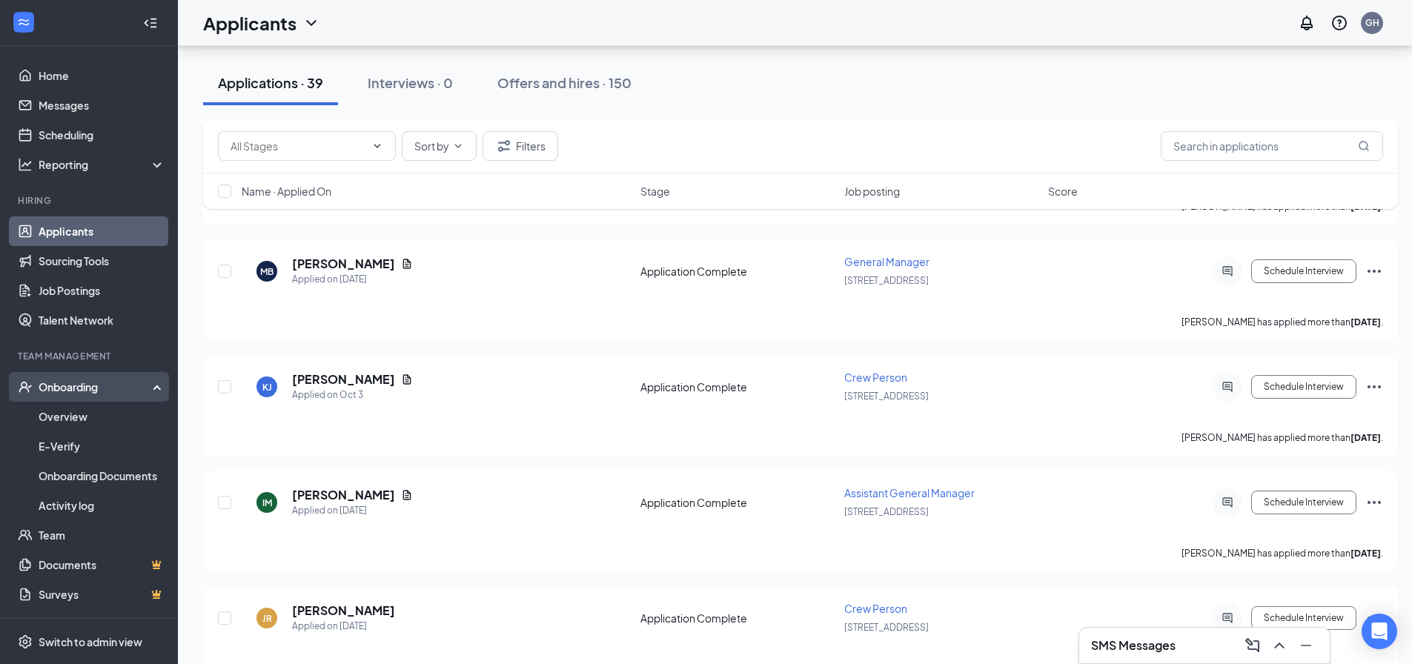
click at [118, 385] on div "Onboarding" at bounding box center [96, 386] width 114 height 15
click at [536, 81] on div "Offers and hires · 150" at bounding box center [564, 82] width 134 height 19
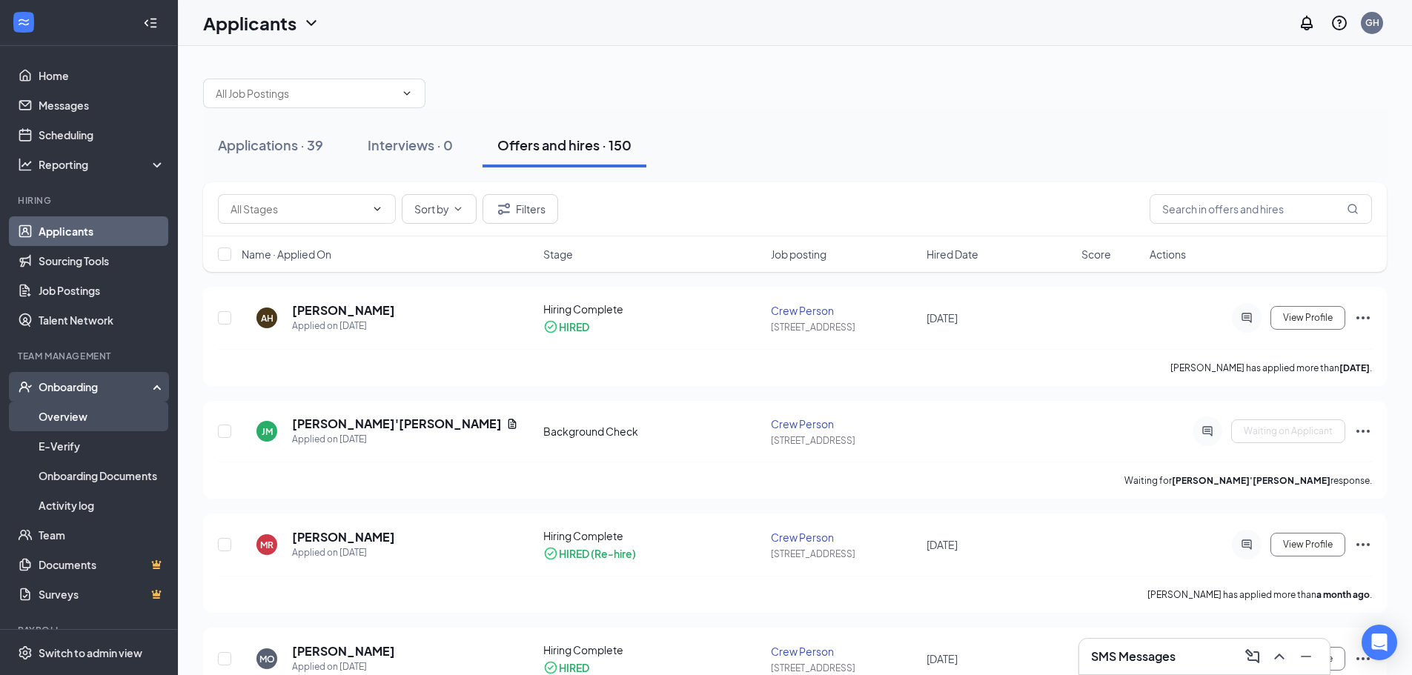
click at [82, 413] on link "Overview" at bounding box center [102, 417] width 127 height 30
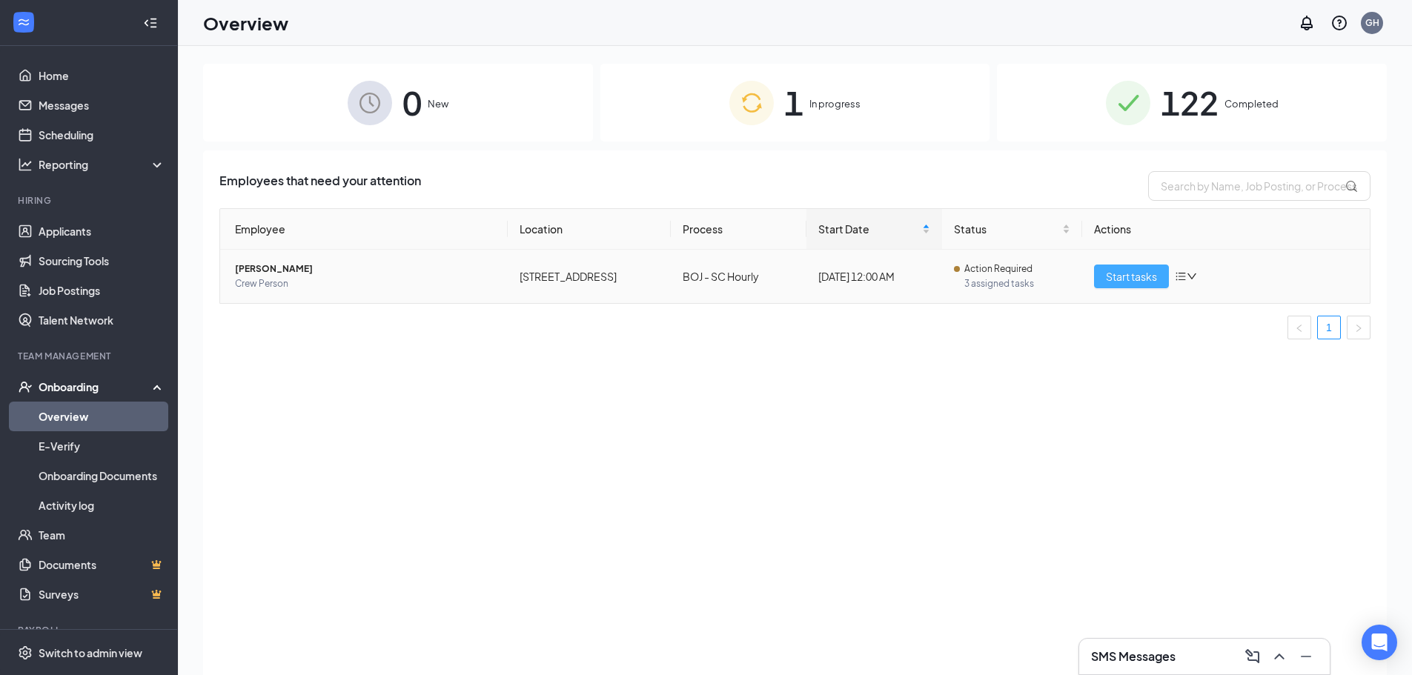
click at [1126, 274] on span "Start tasks" at bounding box center [1131, 276] width 51 height 16
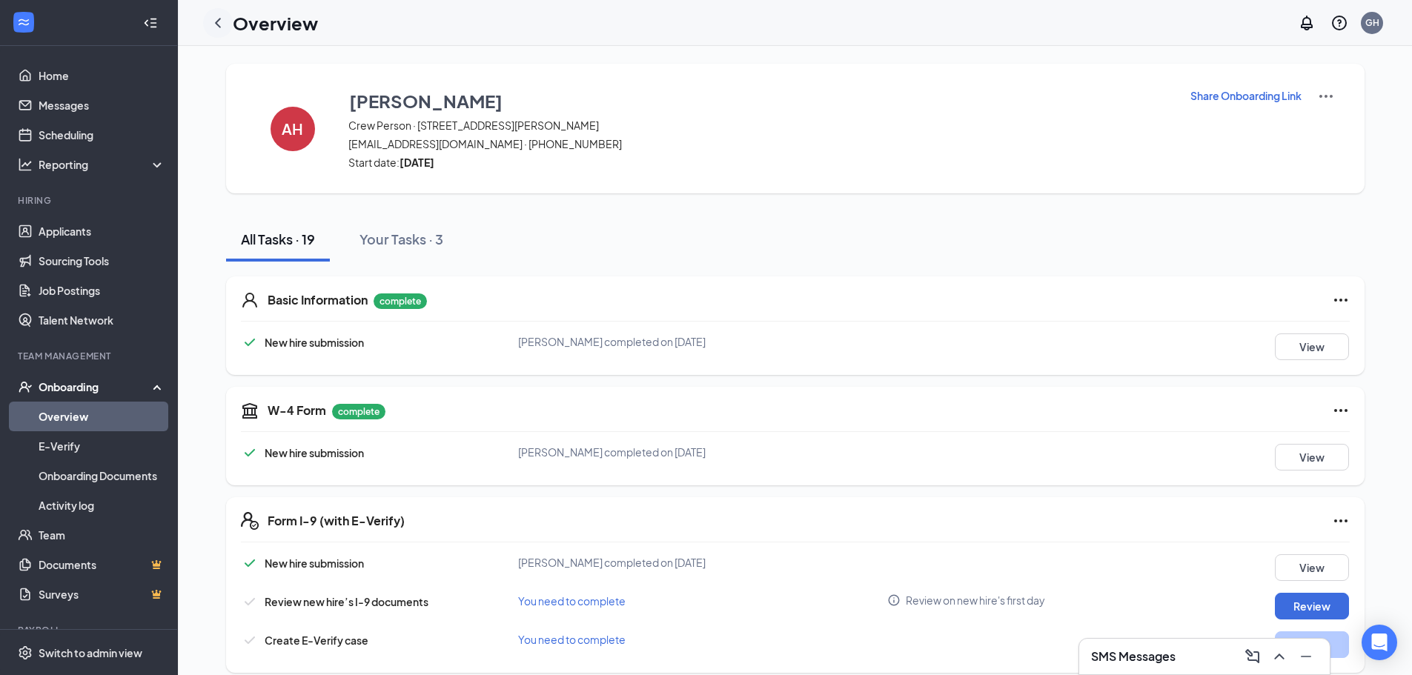
click at [218, 27] on icon "ChevronLeft" at bounding box center [218, 23] width 18 height 18
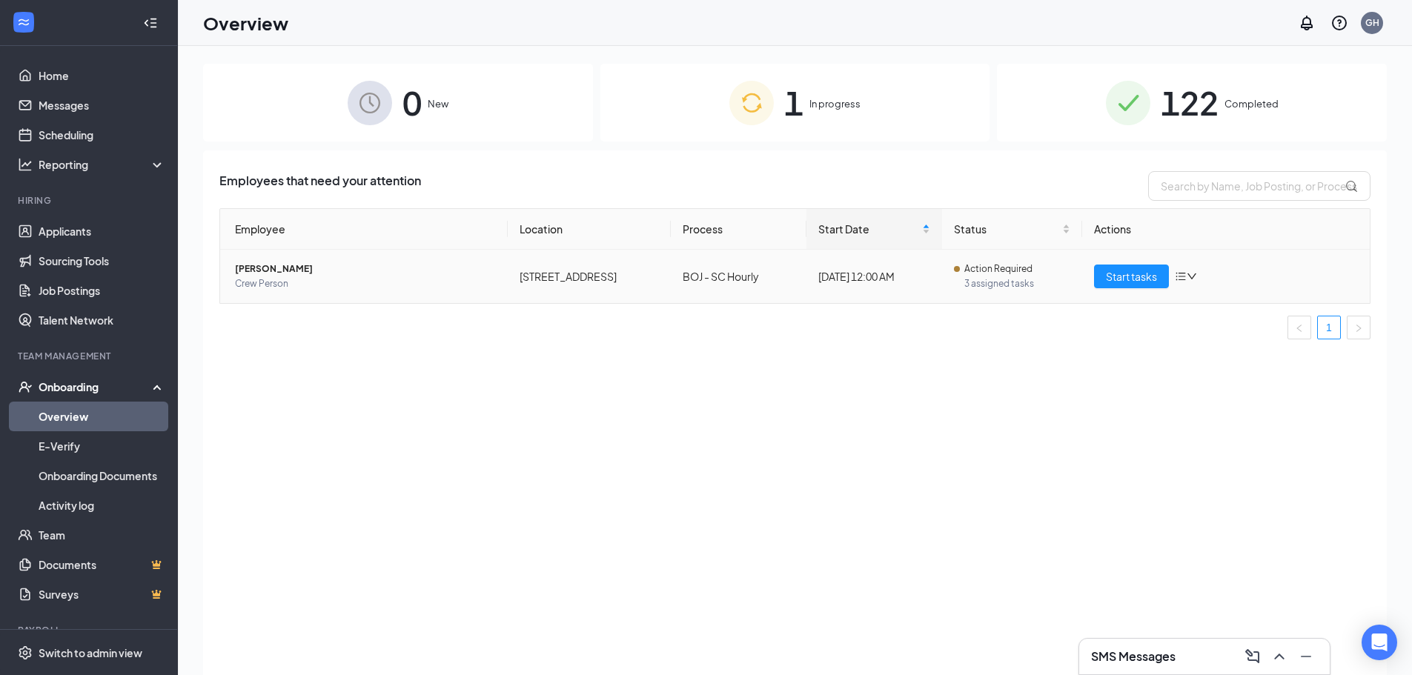
click at [1193, 280] on icon "down" at bounding box center [1192, 276] width 10 height 10
click at [1152, 334] on ul "1" at bounding box center [794, 328] width 1151 height 24
click at [1179, 279] on icon "bars" at bounding box center [1181, 277] width 12 height 12
click at [1134, 354] on div "Employees that need your attention Employee Location Process Start Date Status …" at bounding box center [795, 431] width 1184 height 562
